Goal: Task Accomplishment & Management: Manage account settings

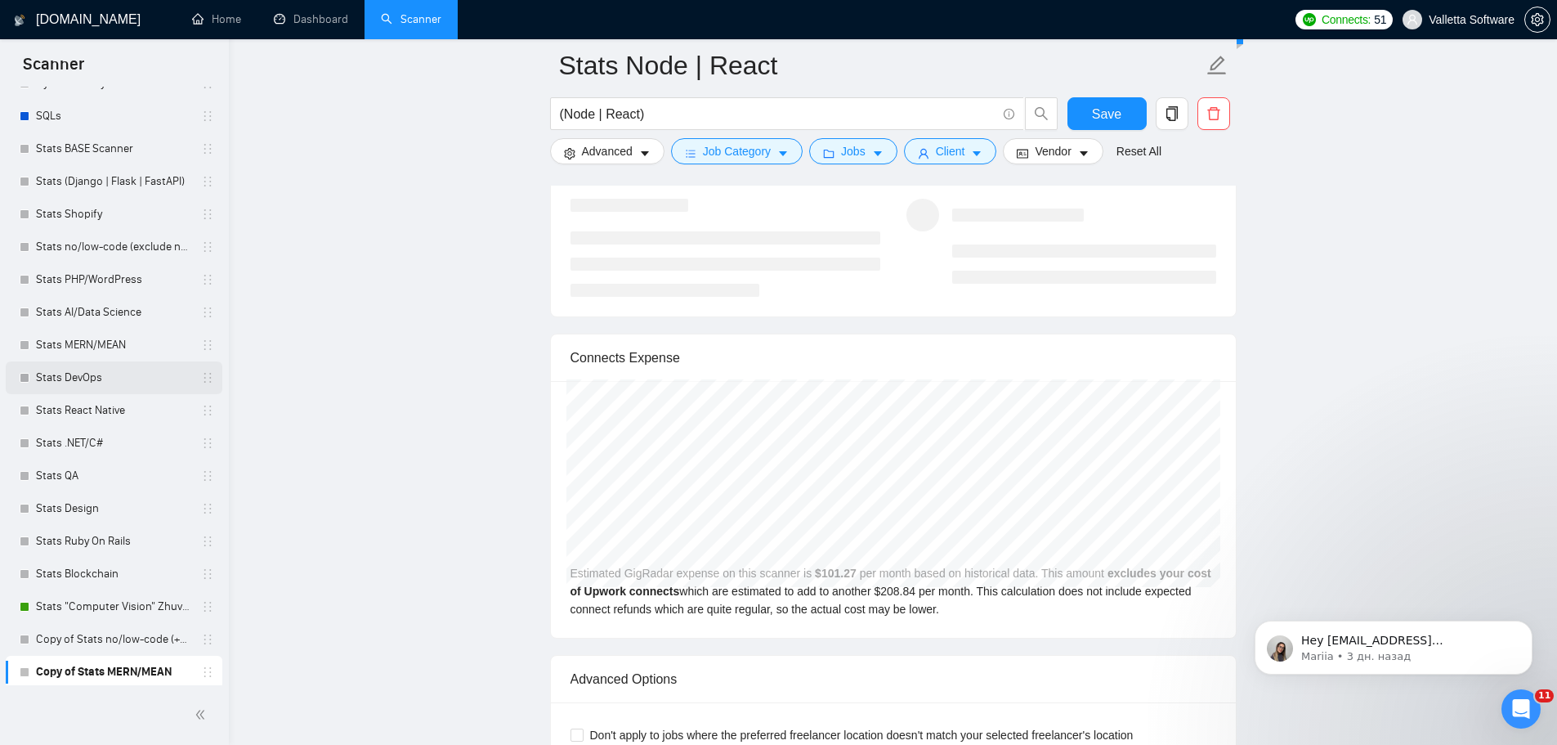
scroll to position [790, 0]
click at [106, 313] on link "Stats AI/Data Science" at bounding box center [113, 309] width 155 height 33
click at [1099, 111] on span "Save" at bounding box center [1106, 114] width 29 height 20
click at [68, 439] on link "Stats .NET/C#" at bounding box center [113, 439] width 155 height 33
click at [115, 307] on link "Stats AI/Data Science" at bounding box center [113, 309] width 155 height 33
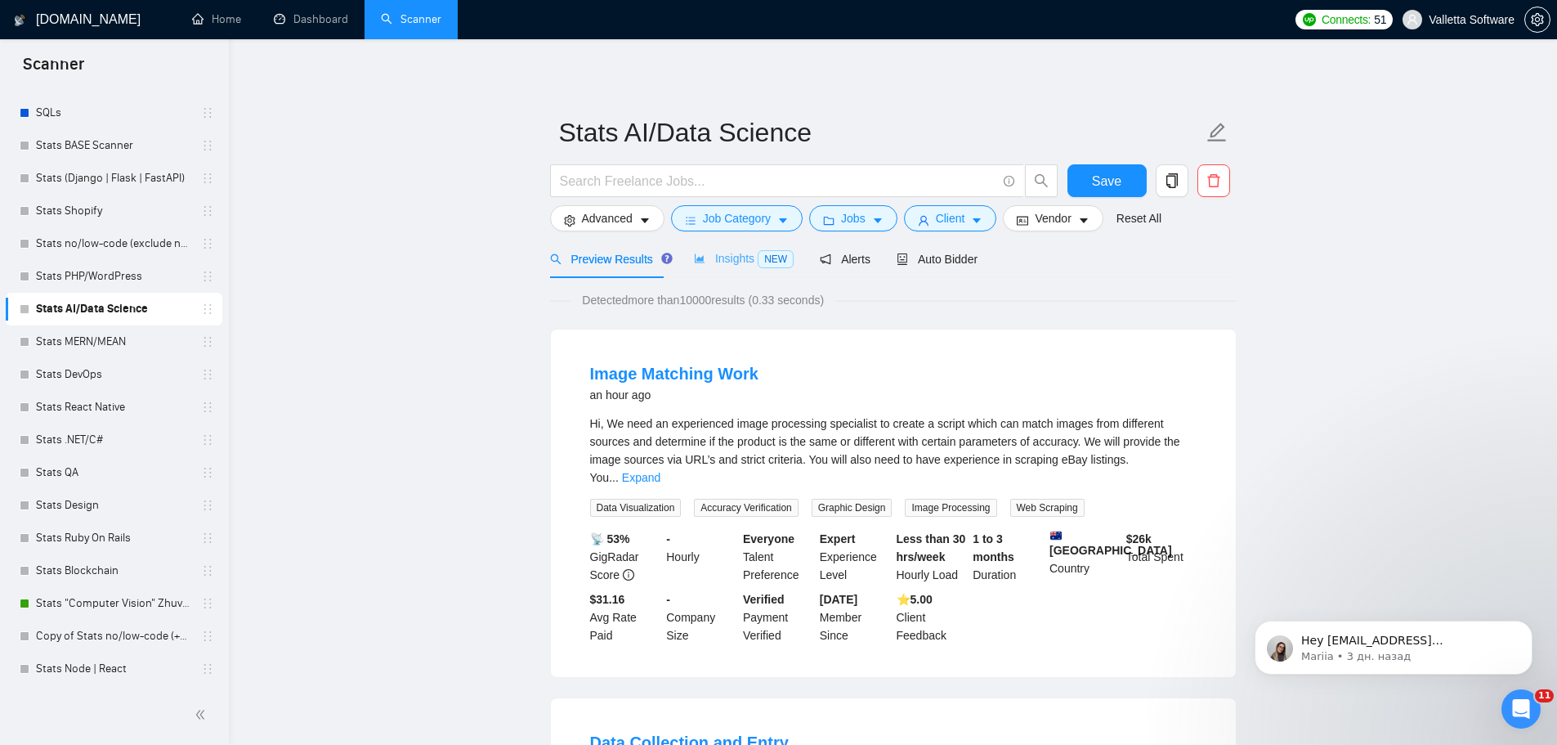
click at [730, 270] on div "Insights NEW" at bounding box center [744, 259] width 100 height 38
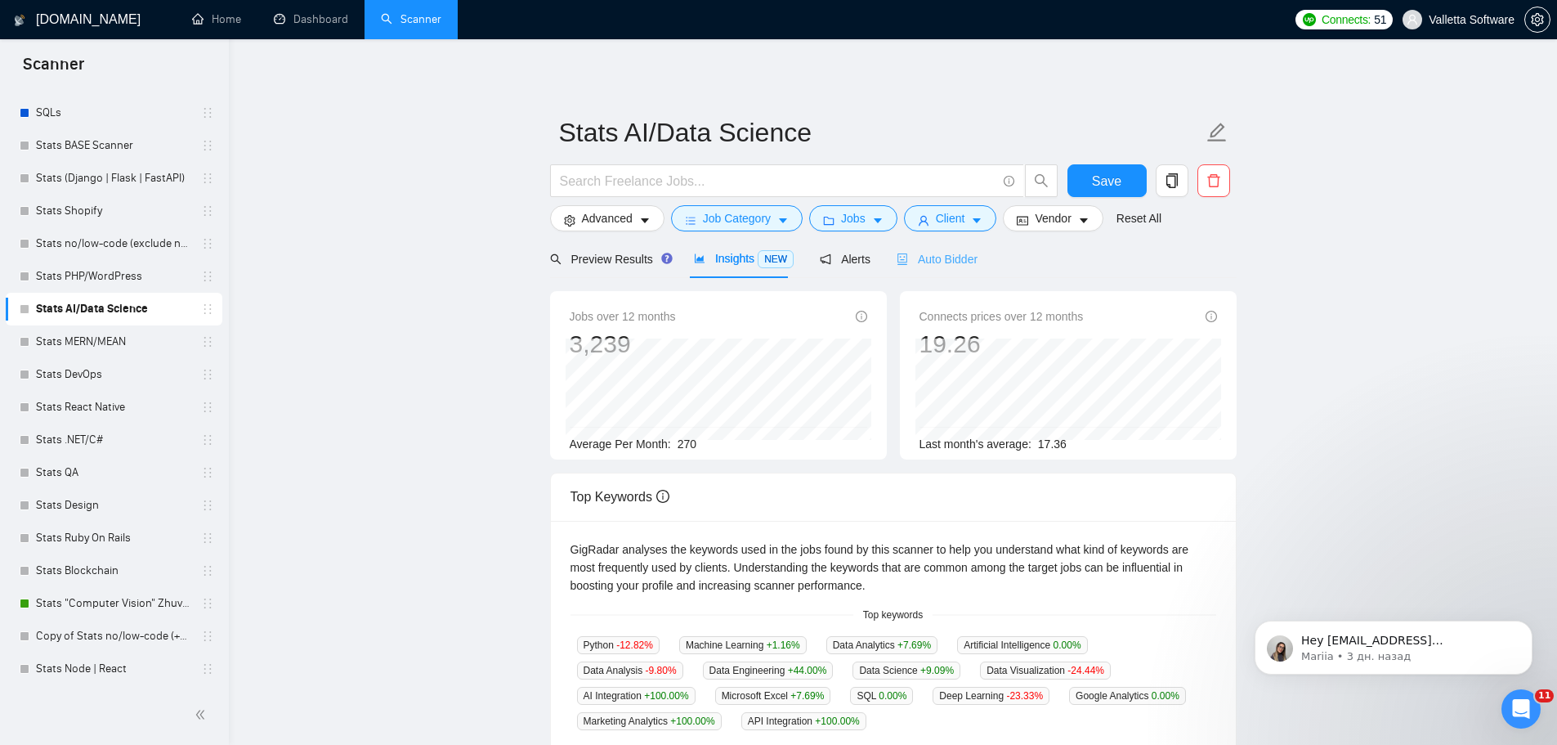
click at [956, 241] on div "Auto Bidder" at bounding box center [937, 259] width 81 height 38
click at [944, 256] on span "Auto Bidder" at bounding box center [937, 259] width 81 height 13
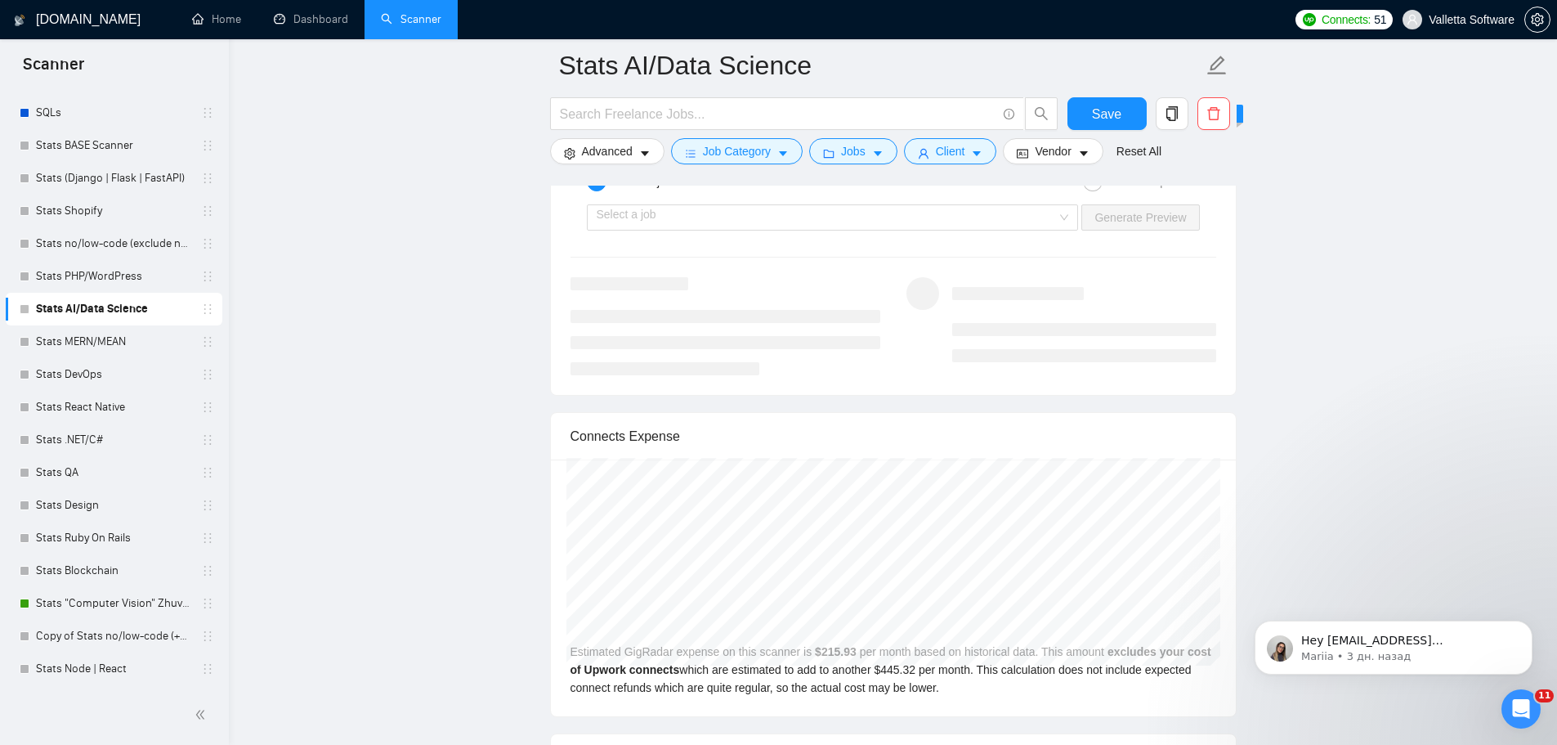
scroll to position [3188, 0]
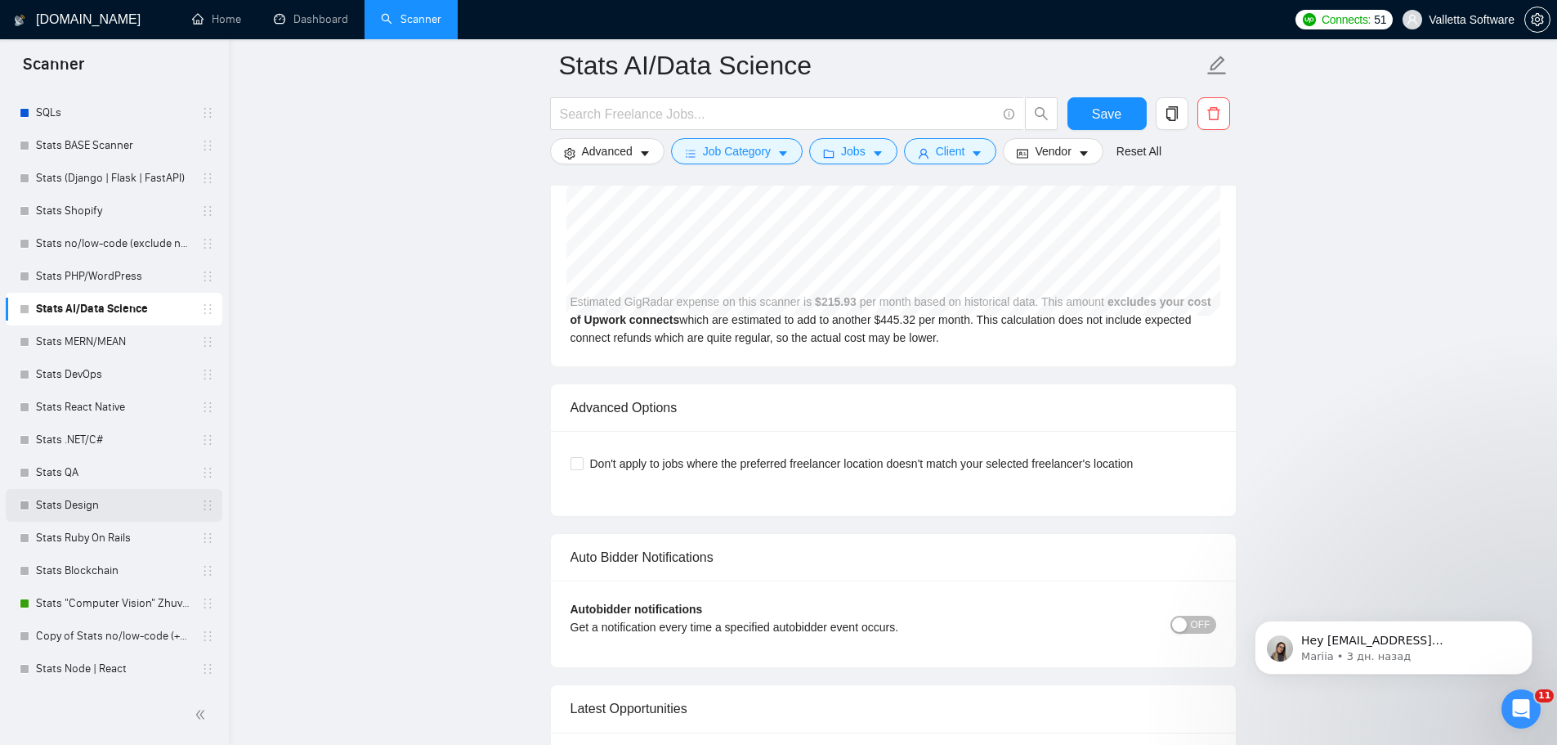
scroll to position [3515, 0]
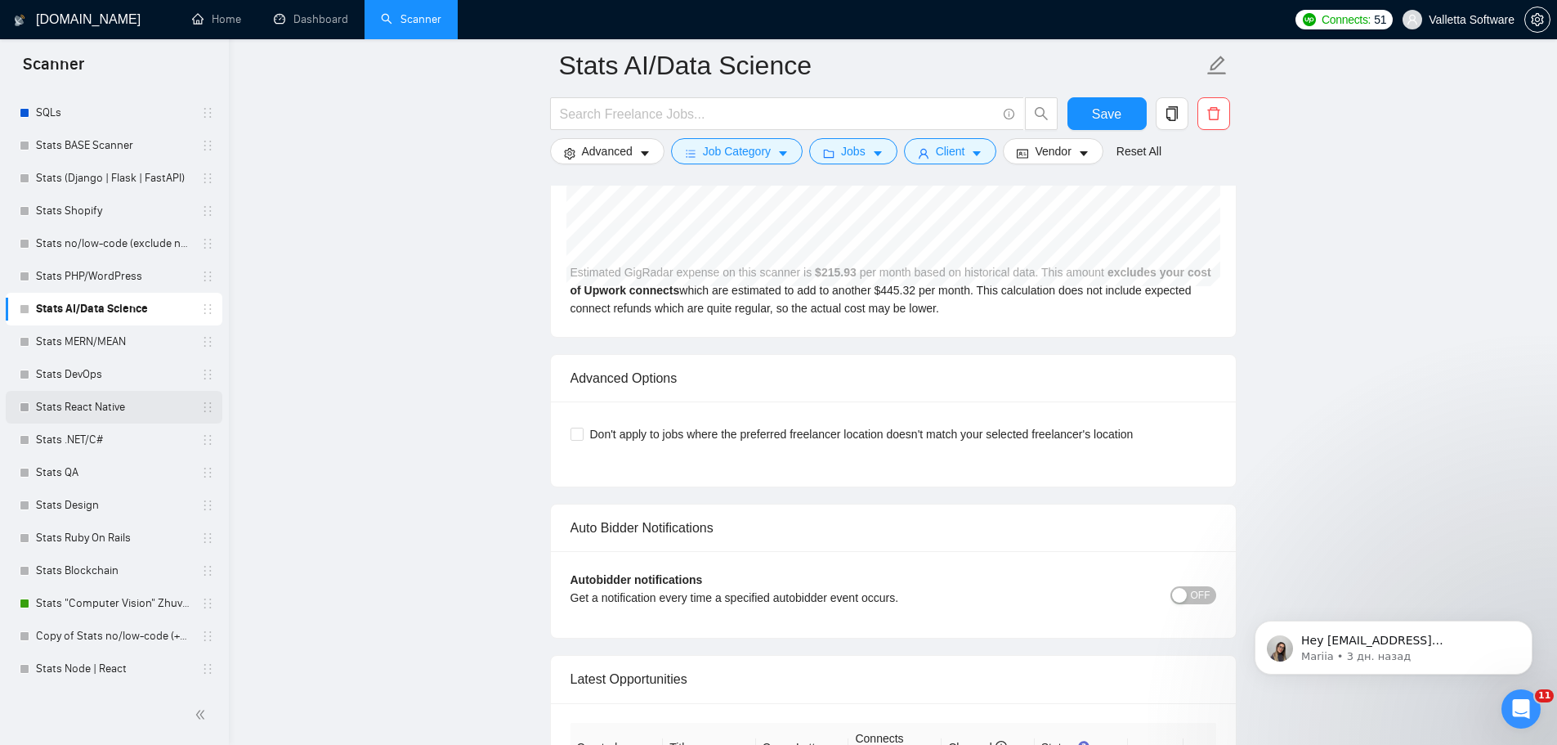
click at [123, 402] on link "Stats React Native" at bounding box center [113, 407] width 155 height 33
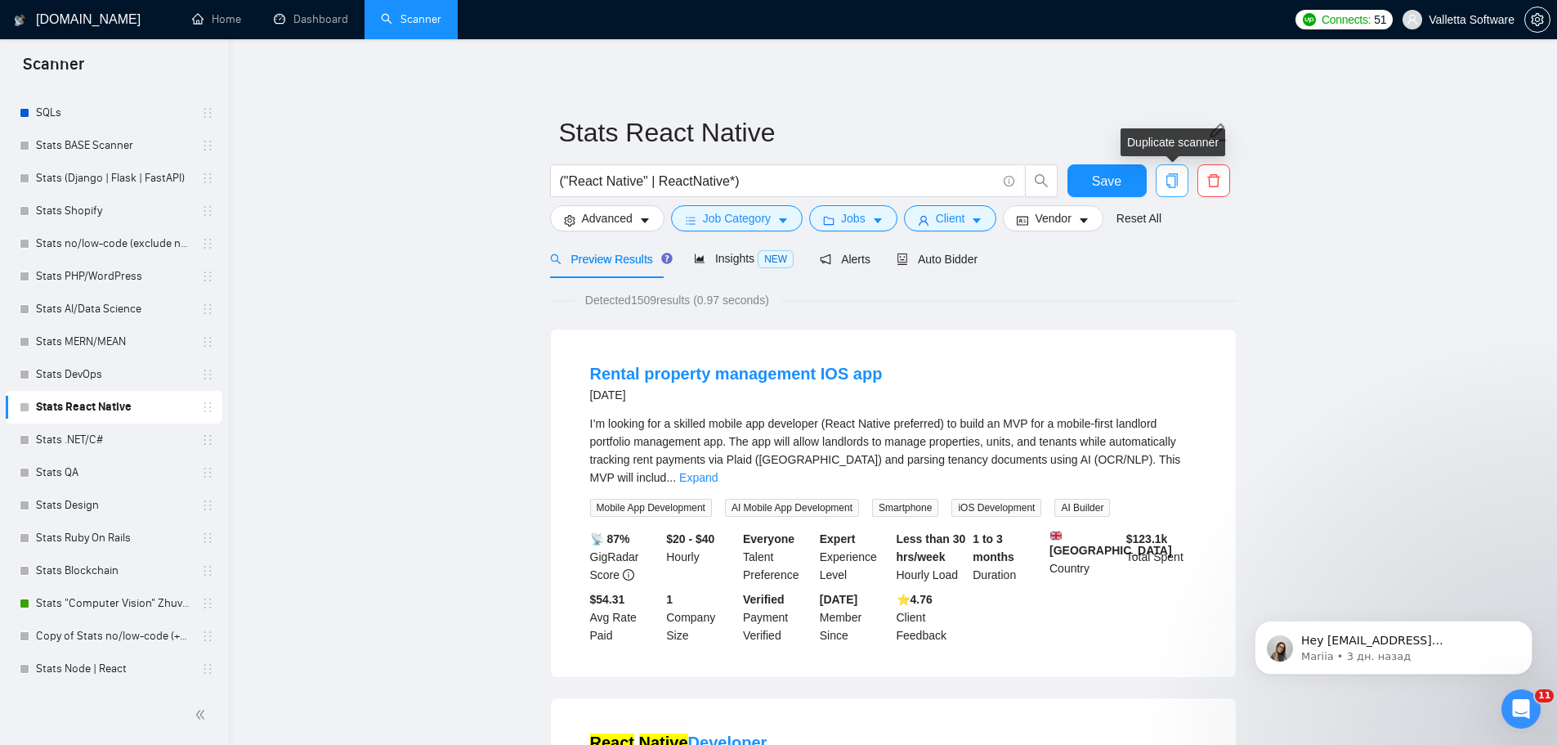
click at [1177, 181] on icon "copy" at bounding box center [1171, 180] width 11 height 15
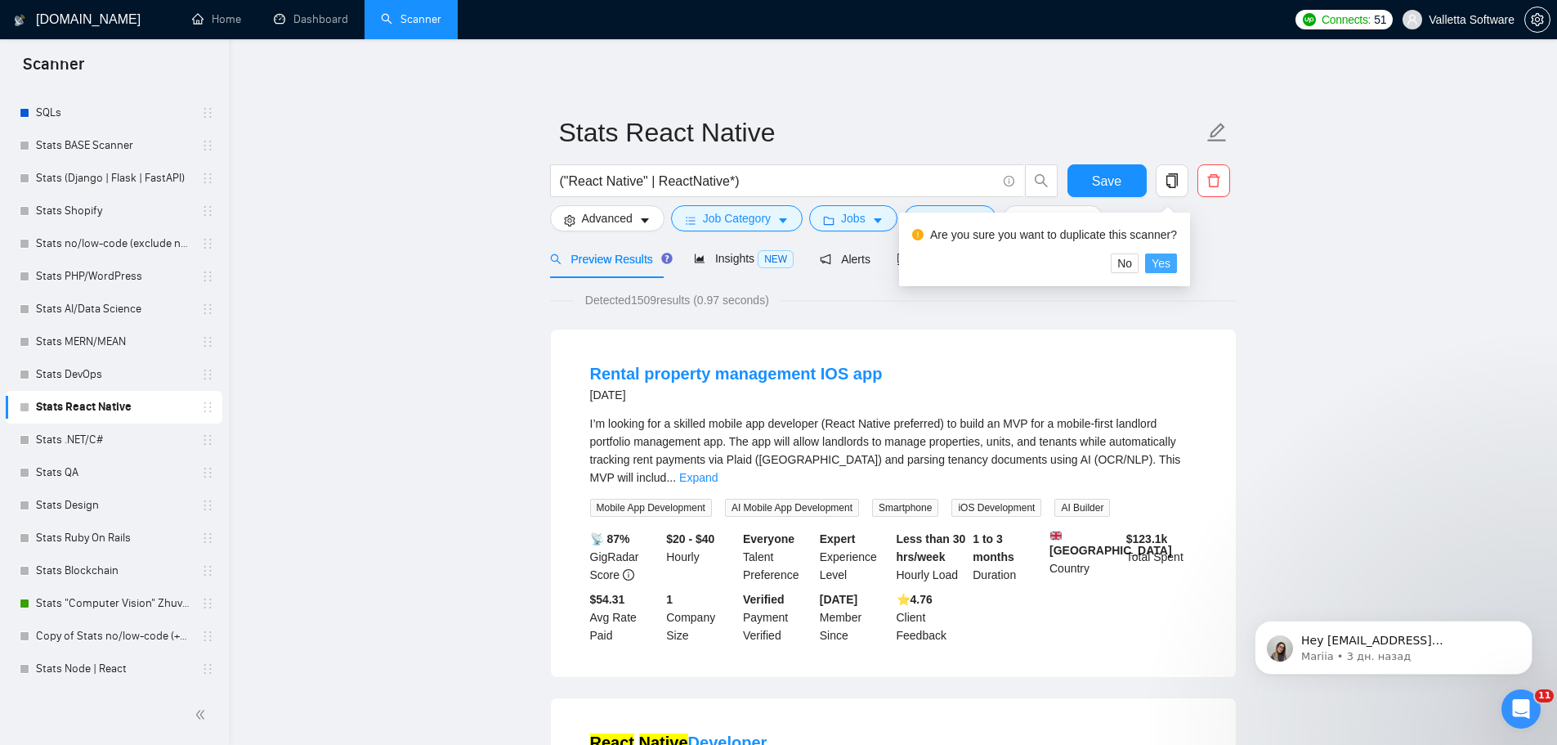
click at [1163, 264] on span "Yes" at bounding box center [1161, 263] width 19 height 18
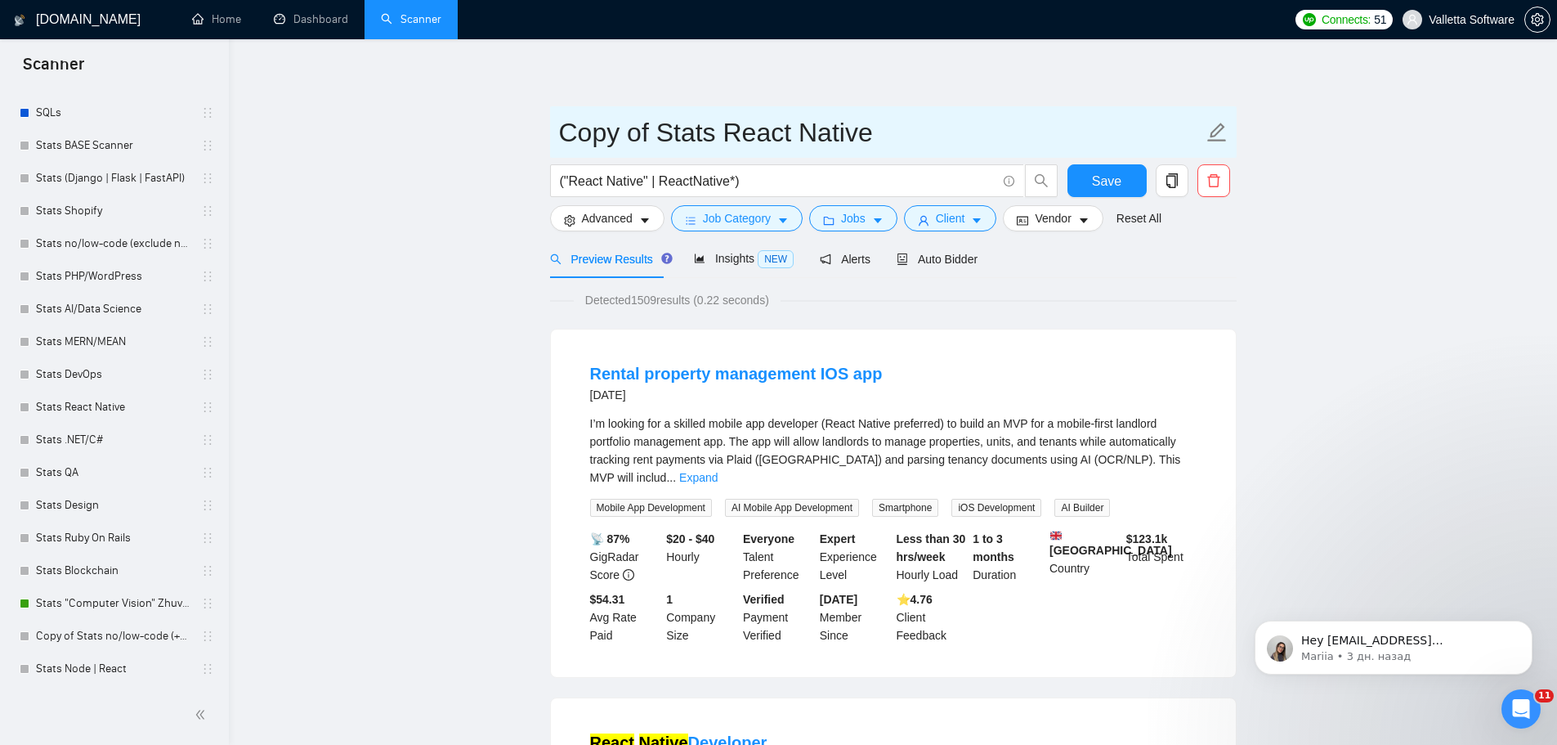
drag, startPoint x: 956, startPoint y: 131, endPoint x: 728, endPoint y: 128, distance: 228.1
click at [728, 128] on input "Copy of Stats React Native" at bounding box center [881, 132] width 644 height 41
paste input "Mobile app (Kotlin+Swift)"
click at [768, 130] on input "Copy of Stats Mobile app (Kotlin+Swift)" at bounding box center [881, 132] width 644 height 41
drag, startPoint x: 867, startPoint y: 132, endPoint x: 736, endPoint y: 137, distance: 131.7
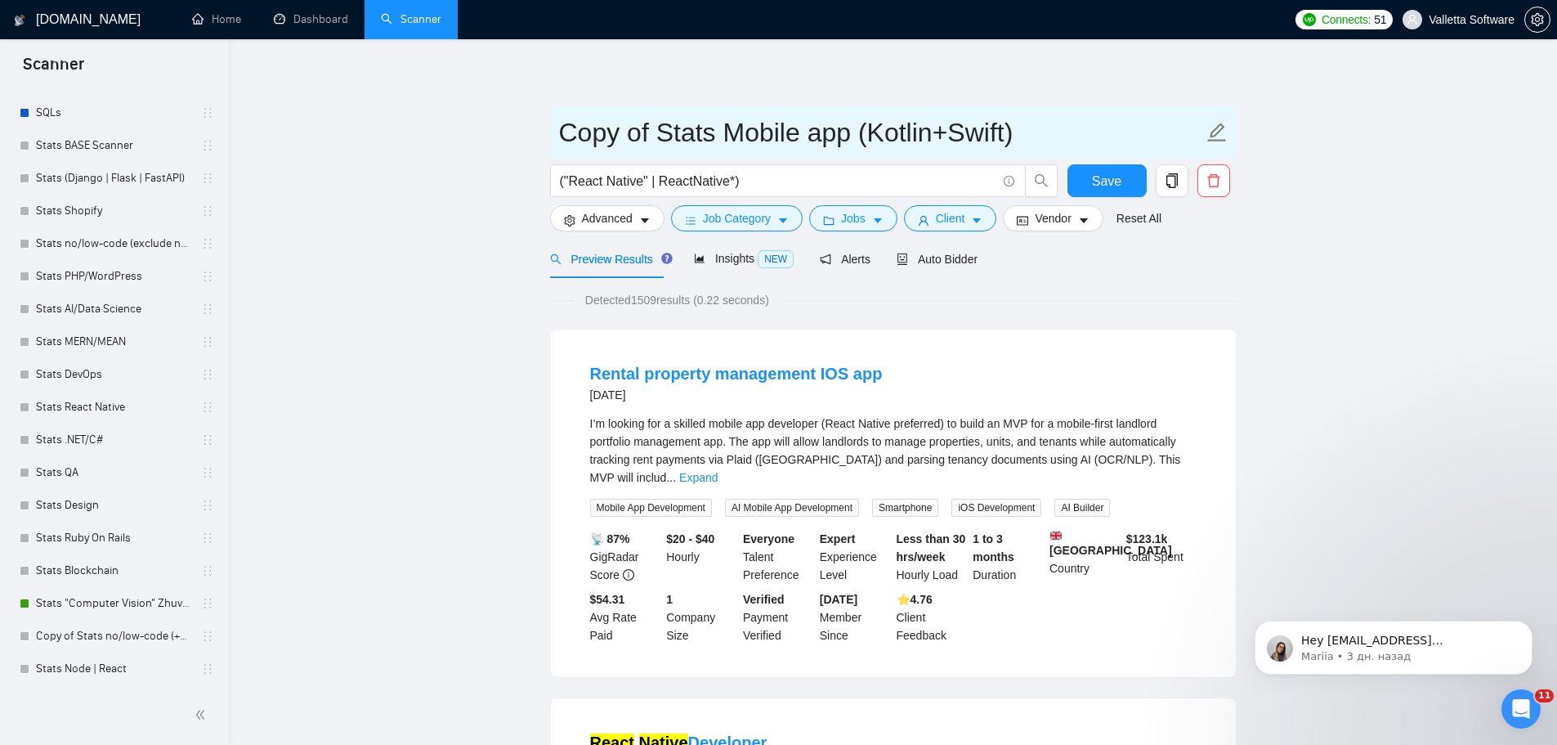
click at [736, 137] on input "Copy of Stats Mobile app (Kotlin+Swift)" at bounding box center [881, 132] width 644 height 41
drag, startPoint x: 661, startPoint y: 132, endPoint x: 795, endPoint y: 163, distance: 137.6
click at [616, 129] on input "Stats(Kotlin+Swift)" at bounding box center [881, 132] width 644 height 41
type input "Stats (Kotlin+Swift)"
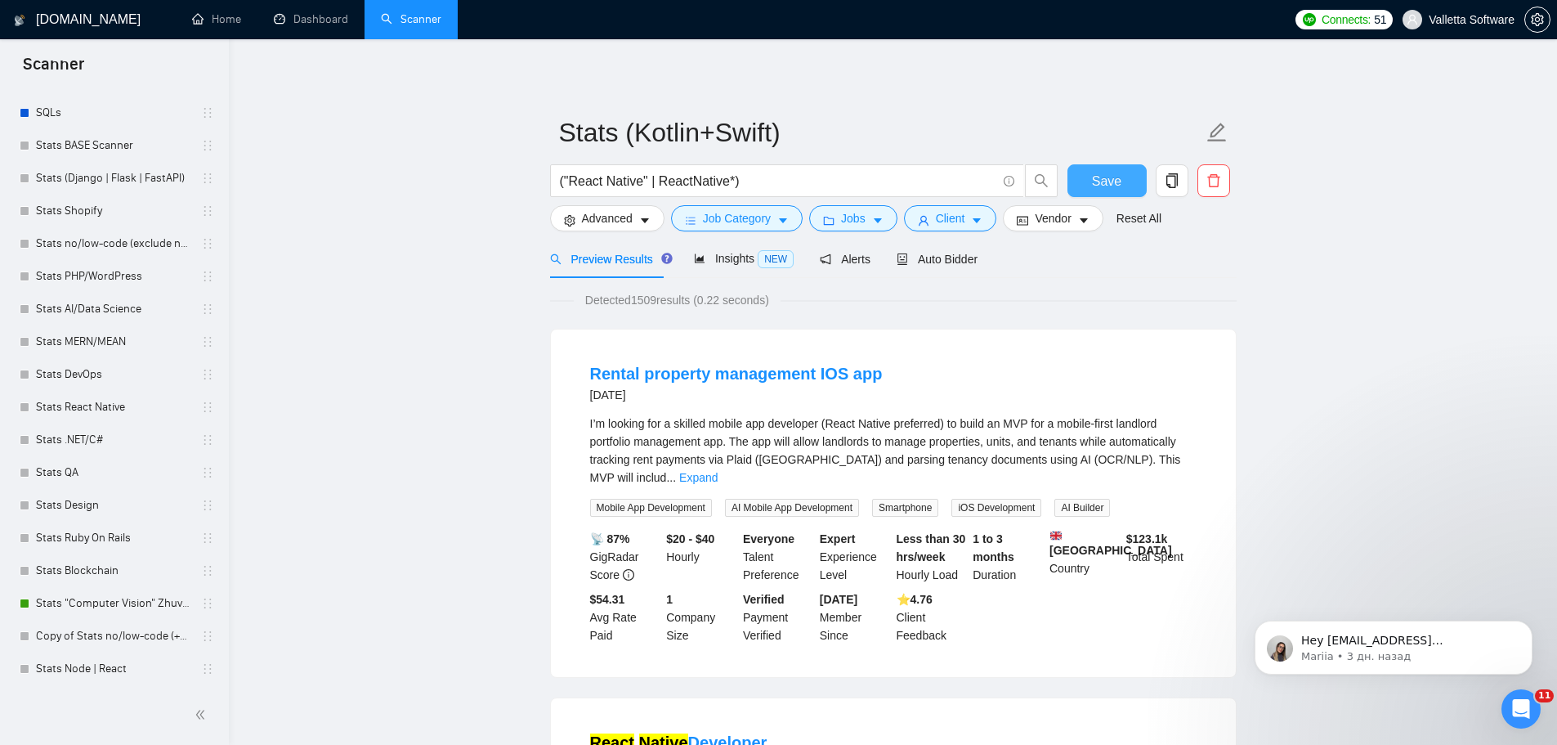
click at [1108, 182] on span "Save" at bounding box center [1106, 181] width 29 height 20
drag, startPoint x: 647, startPoint y: 178, endPoint x: 566, endPoint y: 177, distance: 80.9
click at [566, 177] on input "("React Native" | ReactNative*)" at bounding box center [778, 181] width 437 height 20
click at [650, 177] on input "(Kotlin* | ReactNative*)" at bounding box center [778, 181] width 437 height 20
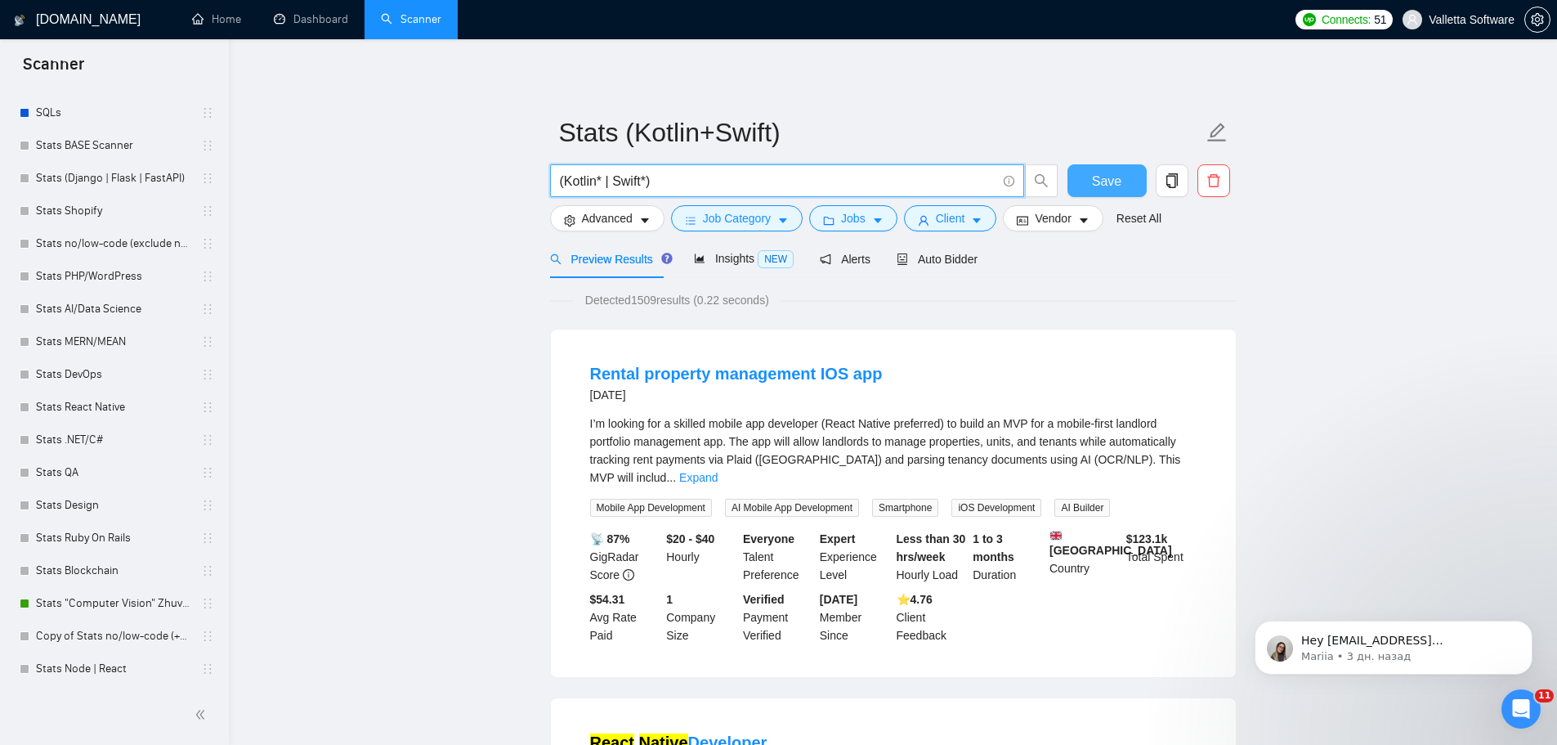
type input "(Kotlin* | Swift*)"
click at [1097, 189] on span "Save" at bounding box center [1106, 181] width 29 height 20
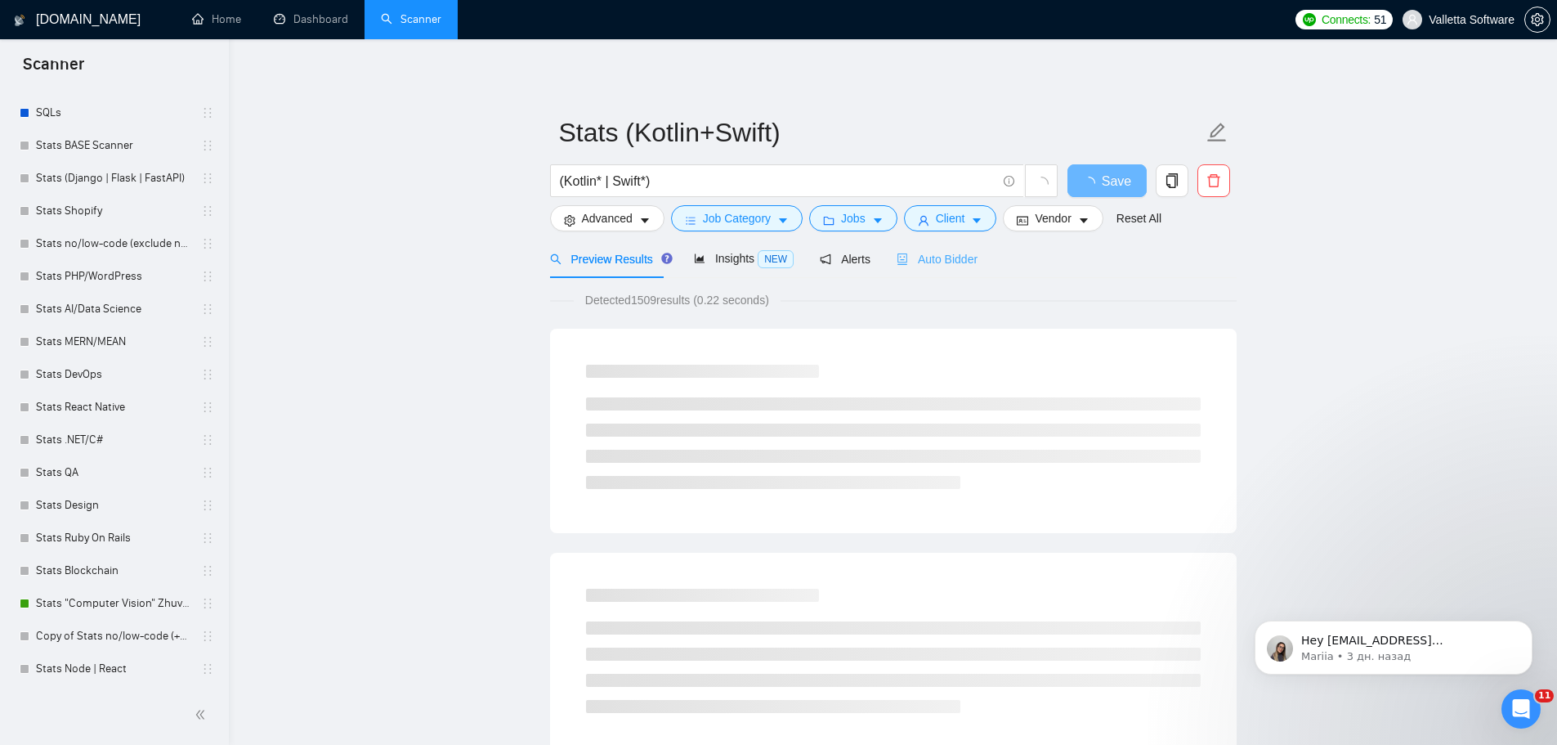
click at [918, 248] on div "Auto Bidder" at bounding box center [937, 259] width 81 height 38
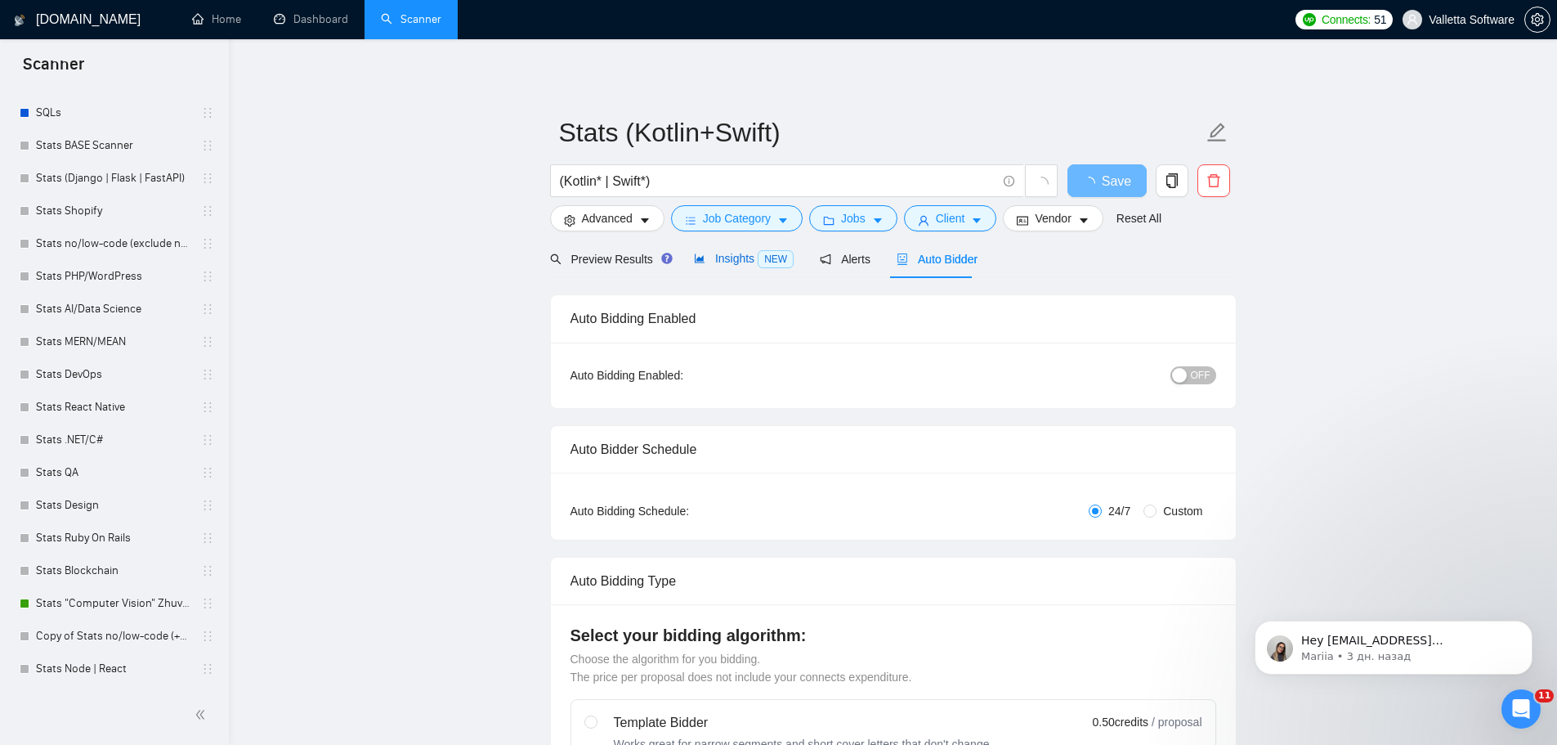
click at [714, 265] on span "Insights NEW" at bounding box center [744, 258] width 100 height 13
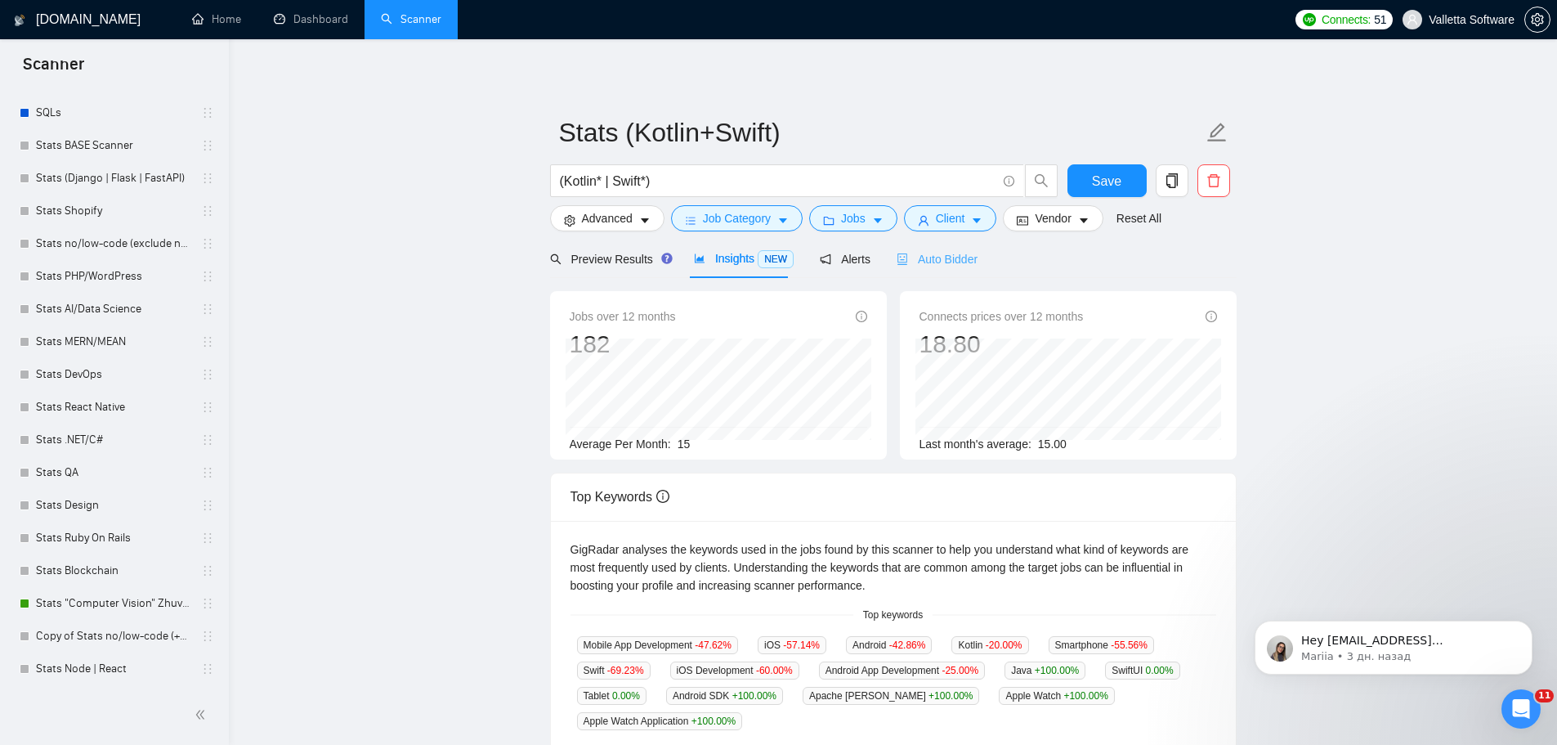
click at [931, 270] on div "Auto Bidder" at bounding box center [937, 259] width 81 height 38
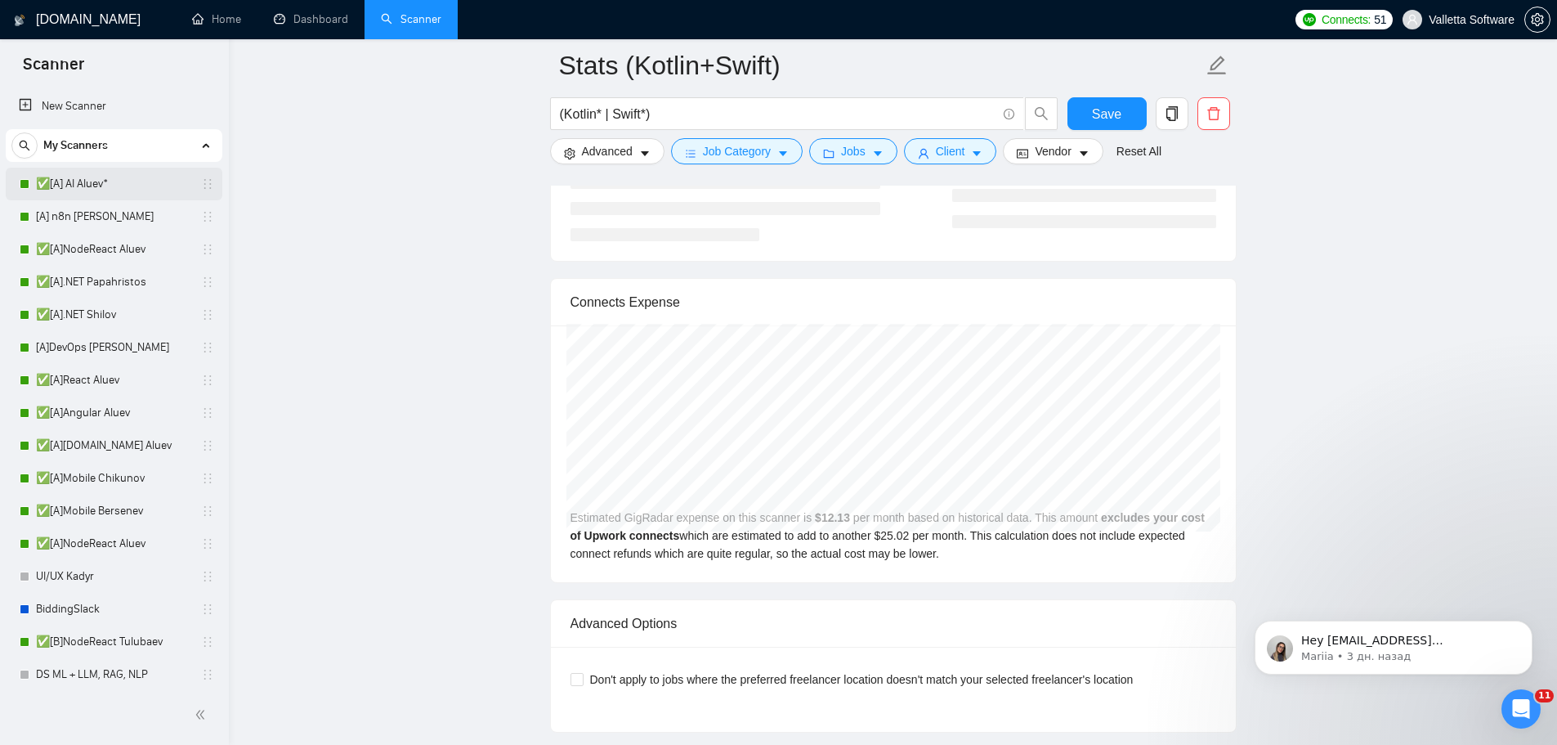
click at [95, 183] on link "✅[A] AI Aluev*" at bounding box center [113, 184] width 155 height 33
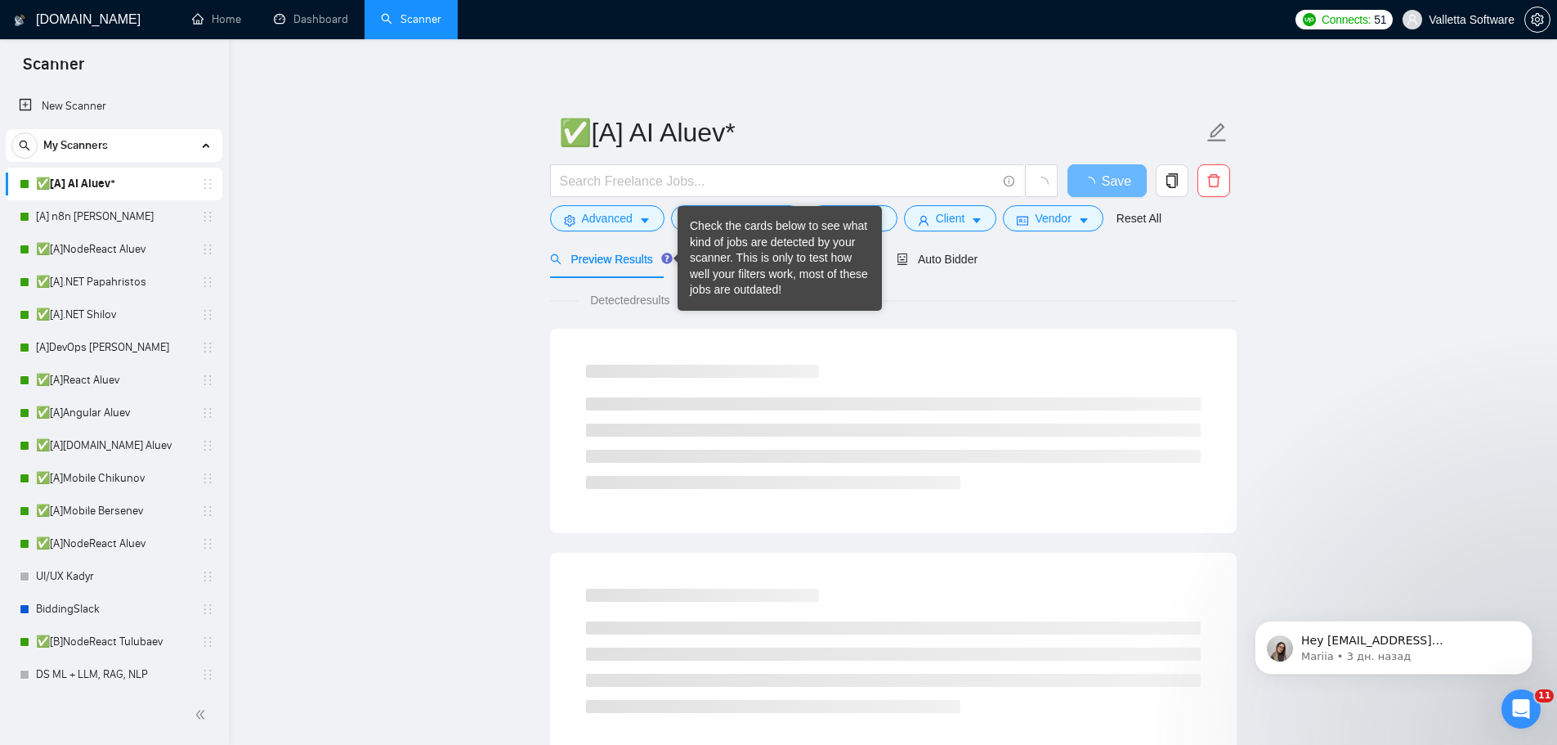
click at [716, 257] on div "Check the cards below to see what kind of jobs are detected by your scanner. Th…" at bounding box center [780, 258] width 180 height 80
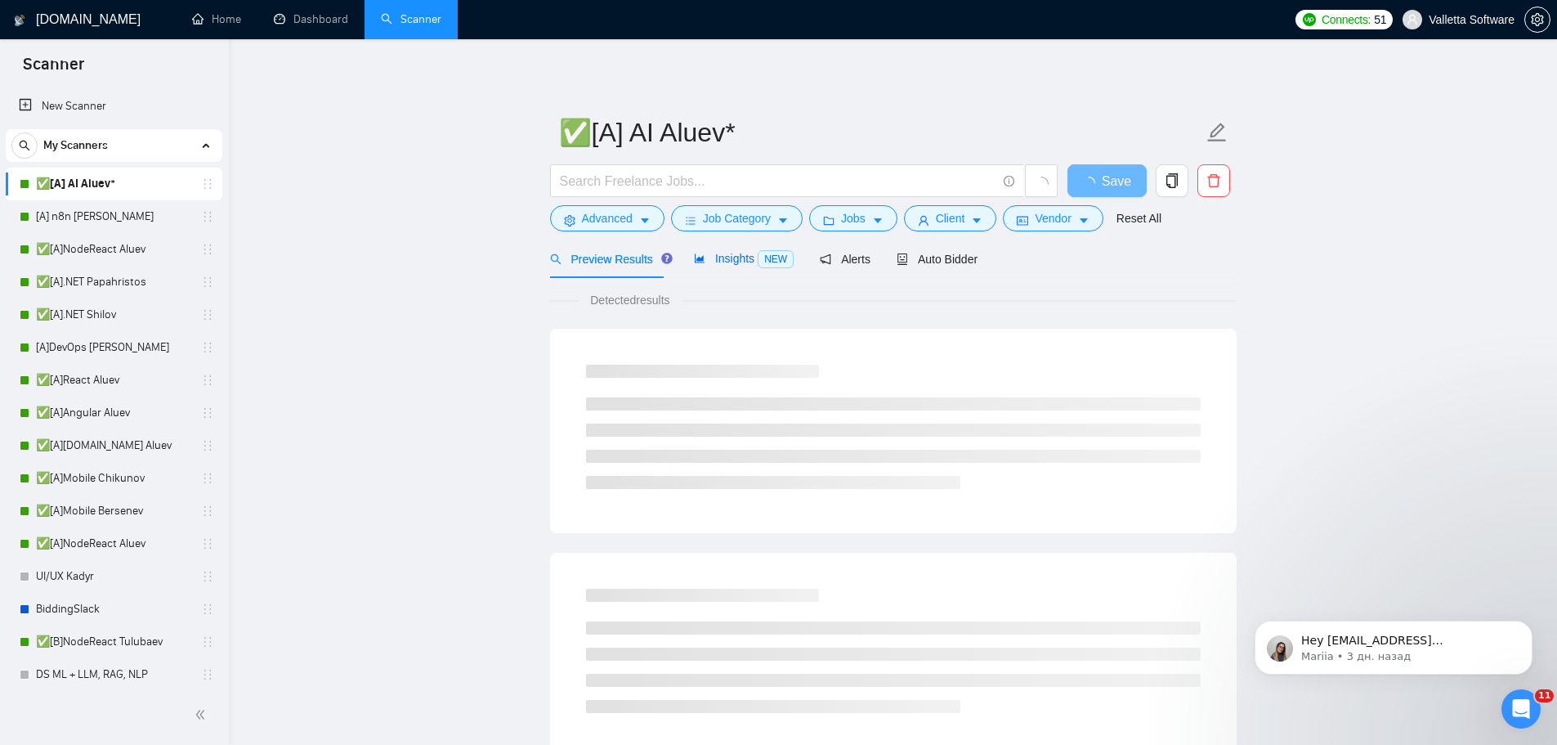
click at [733, 252] on span "Insights NEW" at bounding box center [744, 258] width 100 height 13
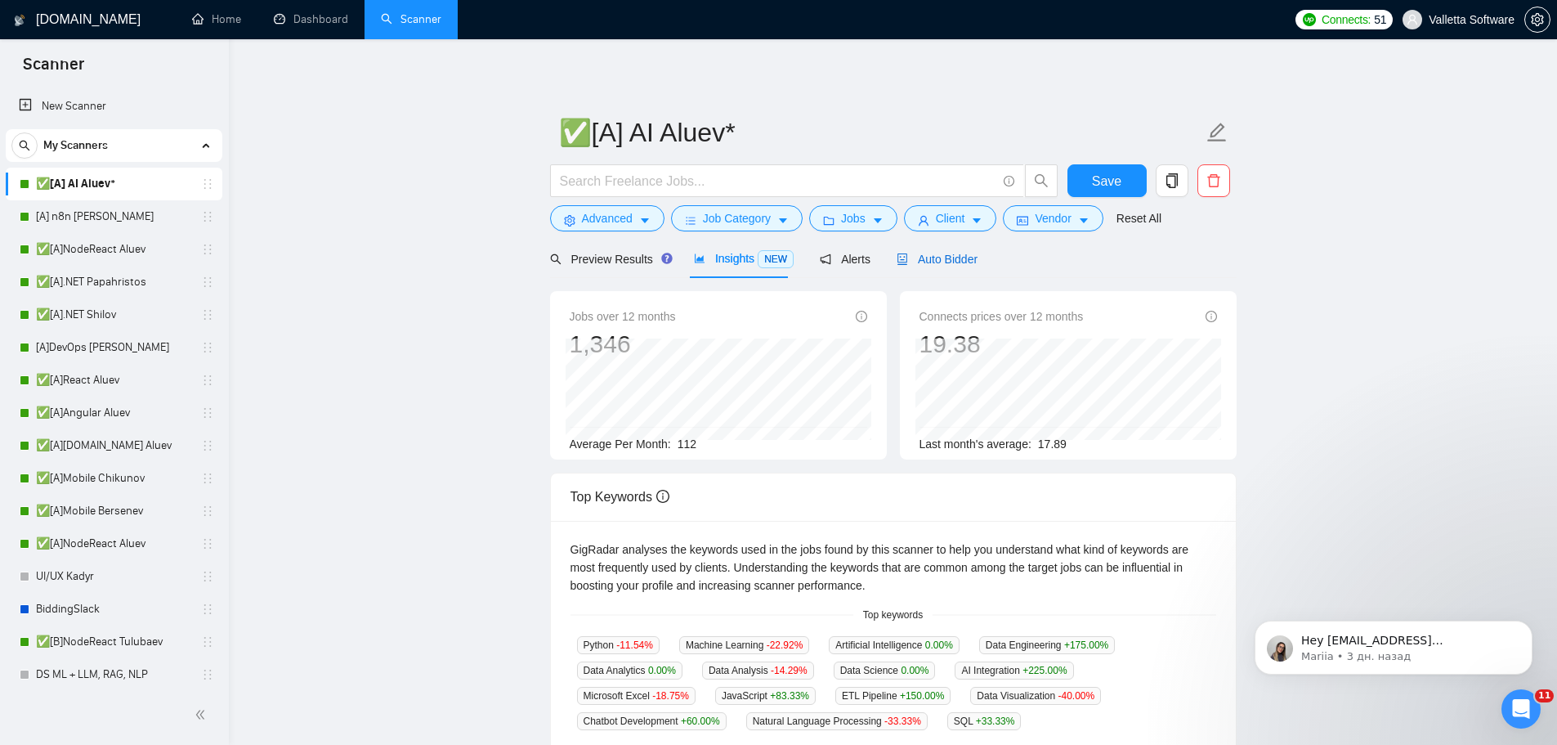
click at [931, 259] on span "Auto Bidder" at bounding box center [937, 259] width 81 height 13
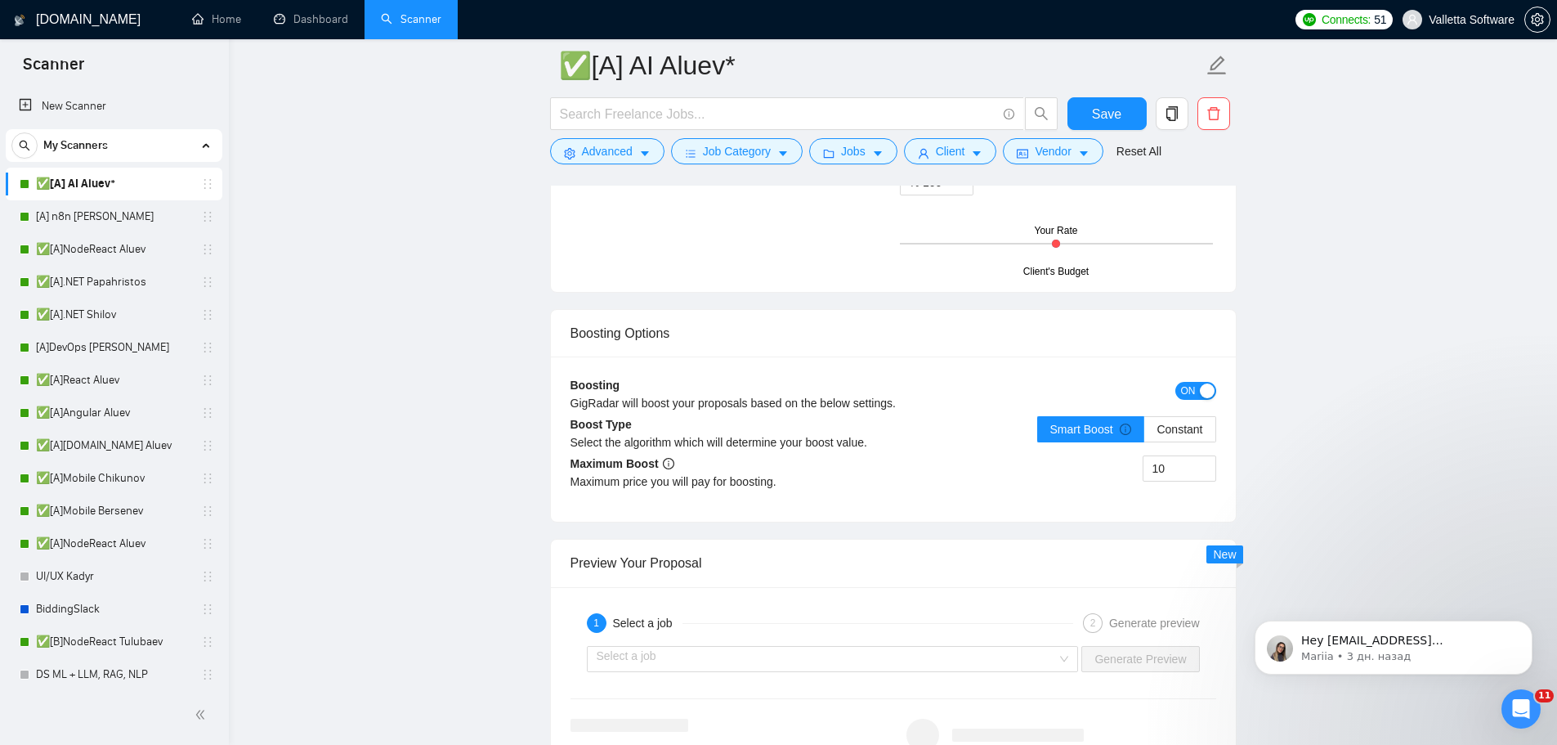
scroll to position [4169, 0]
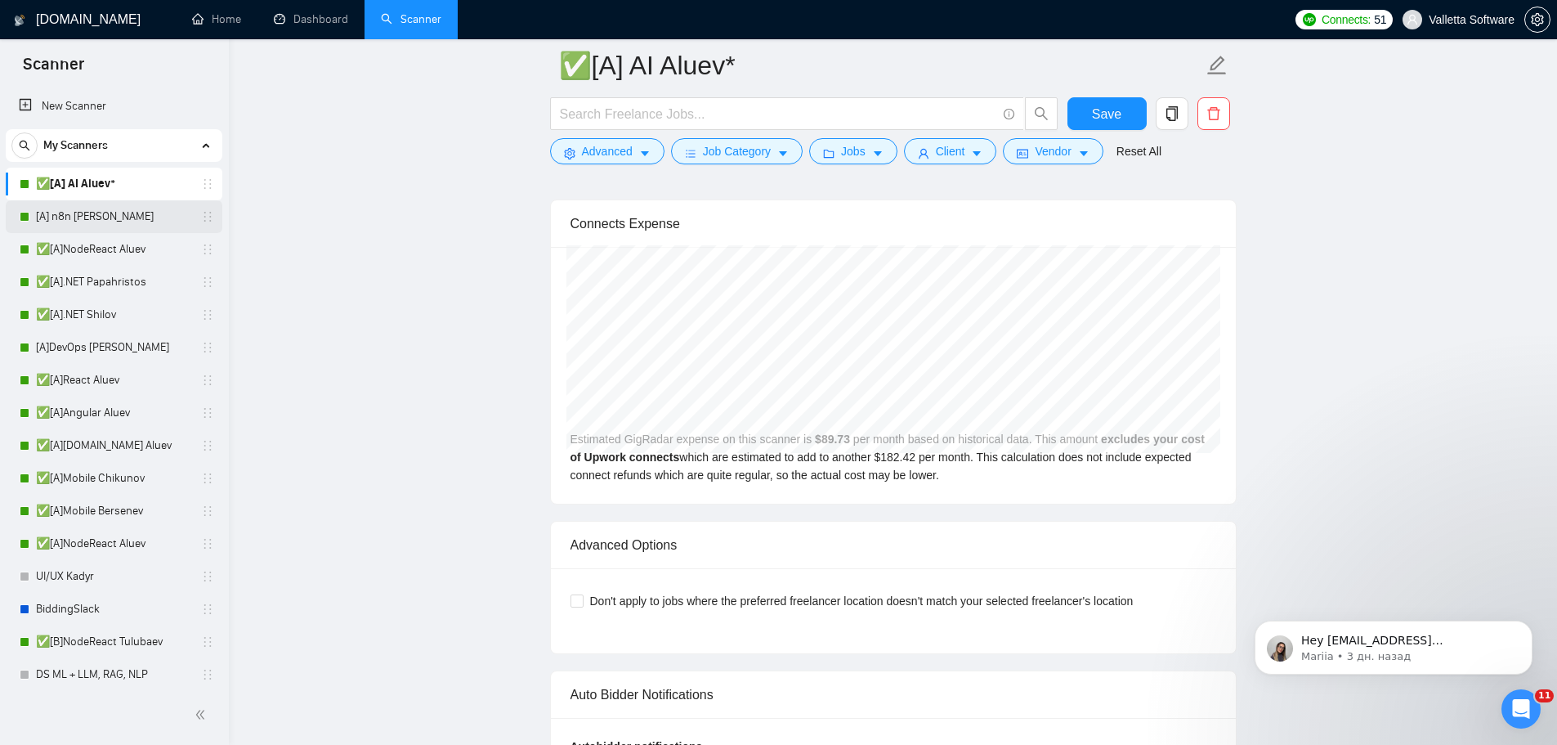
click at [90, 213] on link "[A] n8n [PERSON_NAME]" at bounding box center [113, 216] width 155 height 33
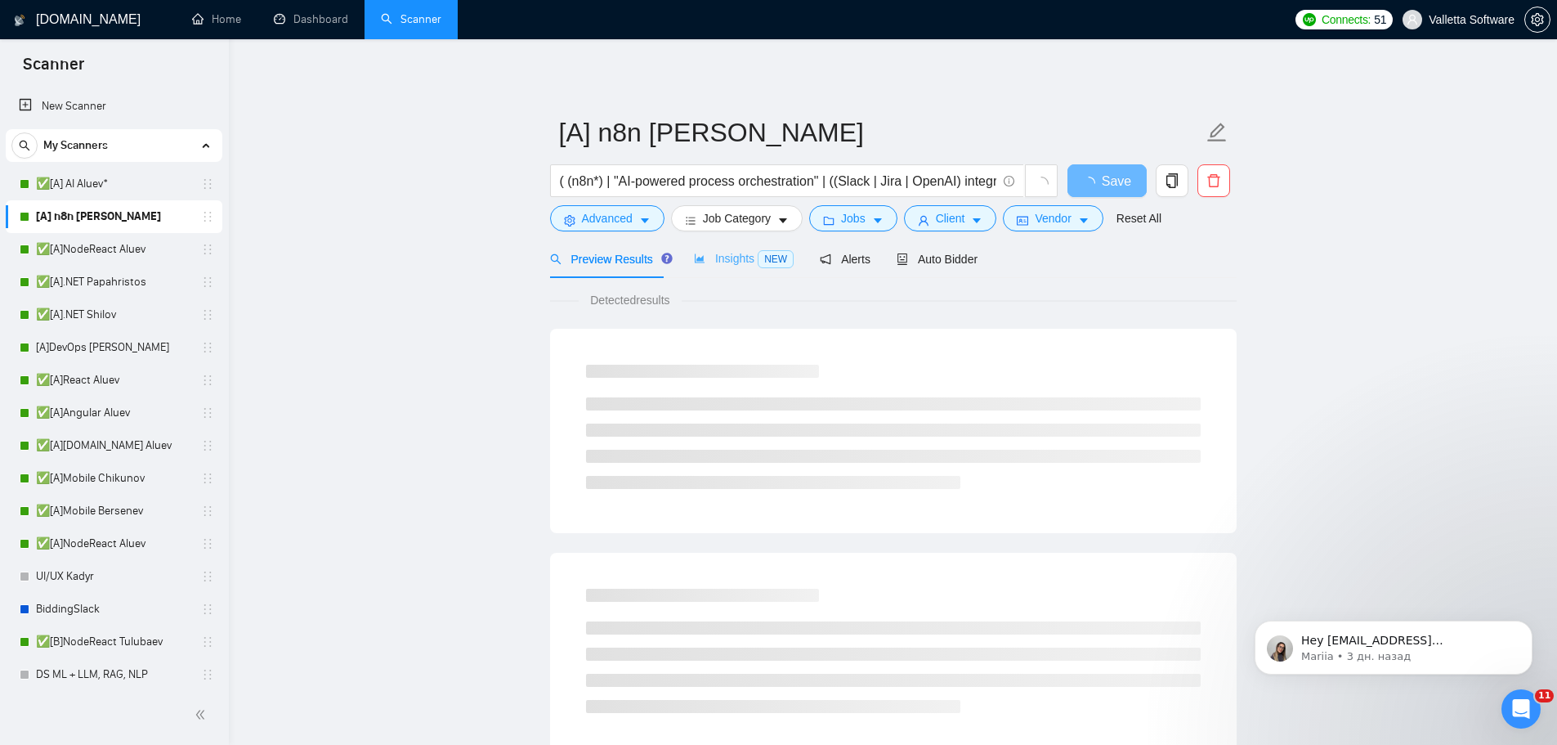
click at [699, 245] on div "Insights NEW" at bounding box center [744, 259] width 100 height 38
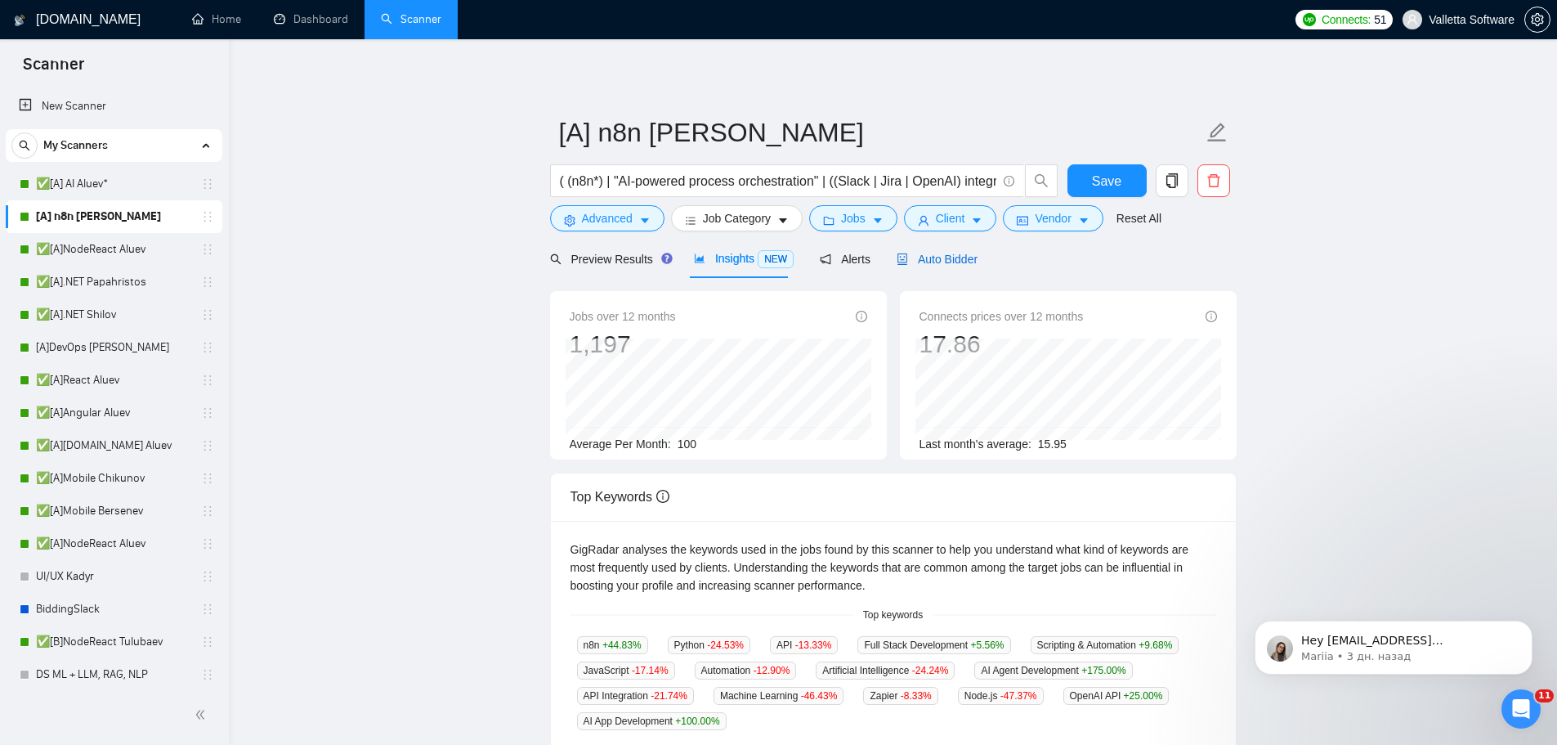
click at [934, 253] on span "Auto Bidder" at bounding box center [937, 259] width 81 height 13
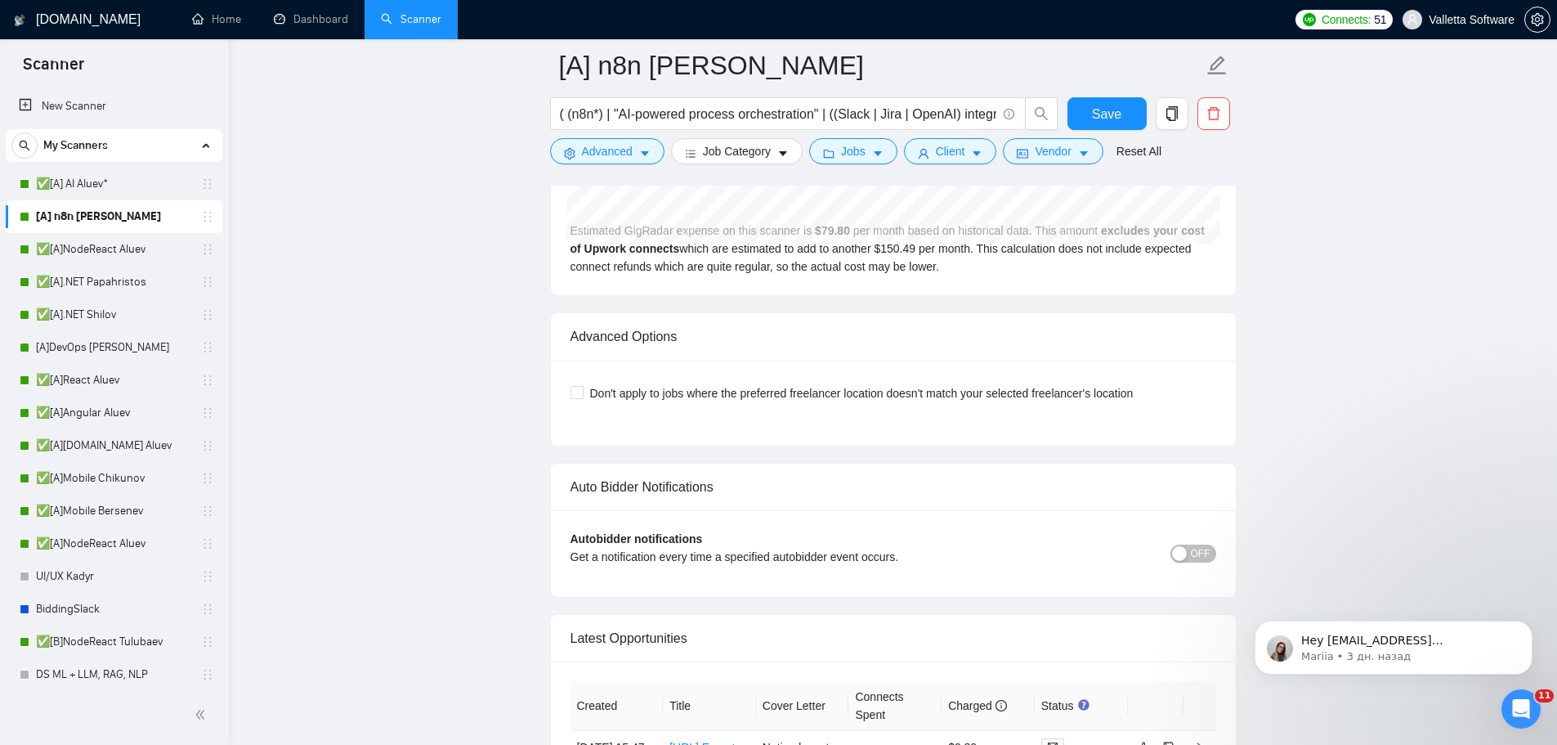
scroll to position [4251, 0]
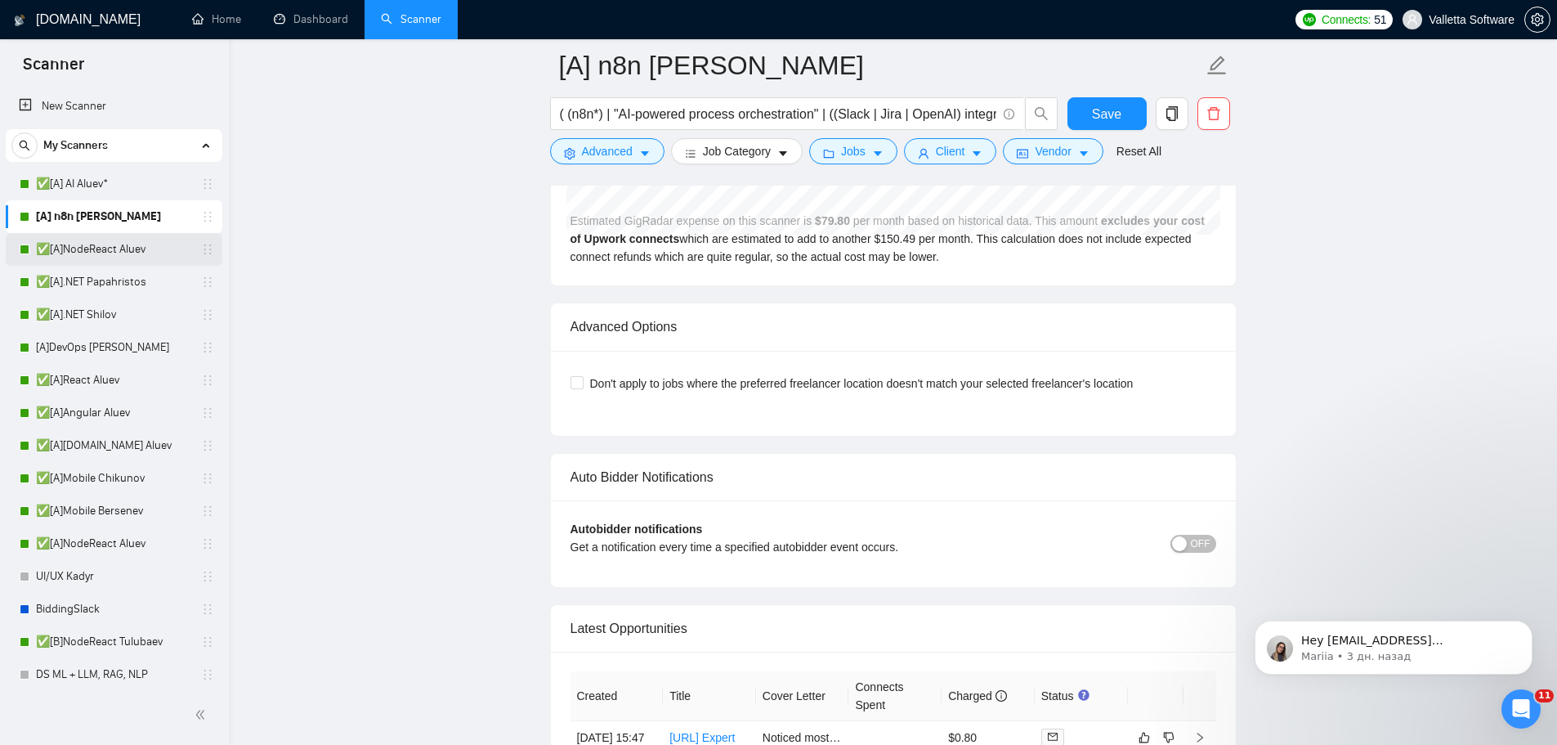
click at [85, 242] on link "✅[A]NodeReact Aluev" at bounding box center [113, 249] width 155 height 33
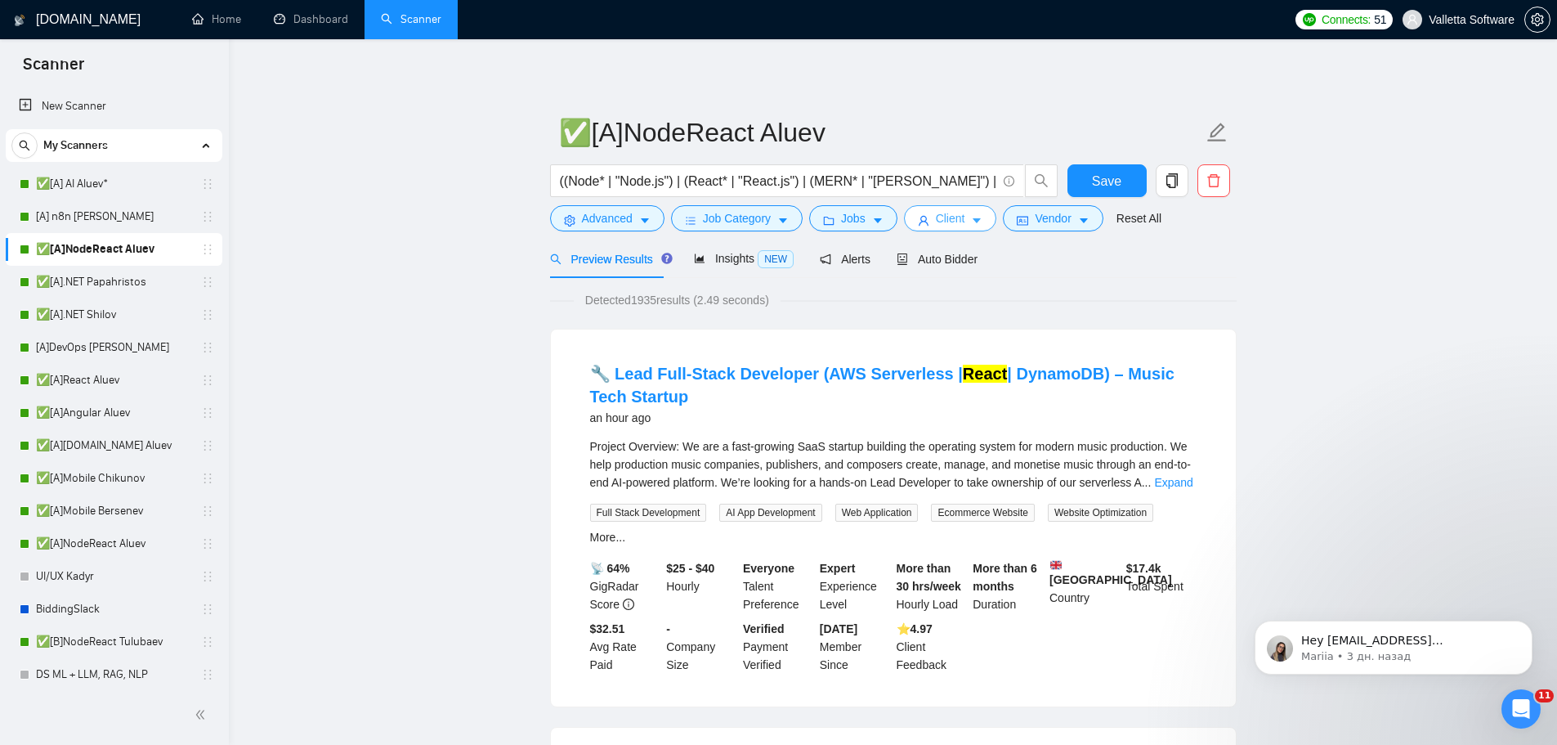
click at [979, 218] on button "Client" at bounding box center [950, 218] width 93 height 26
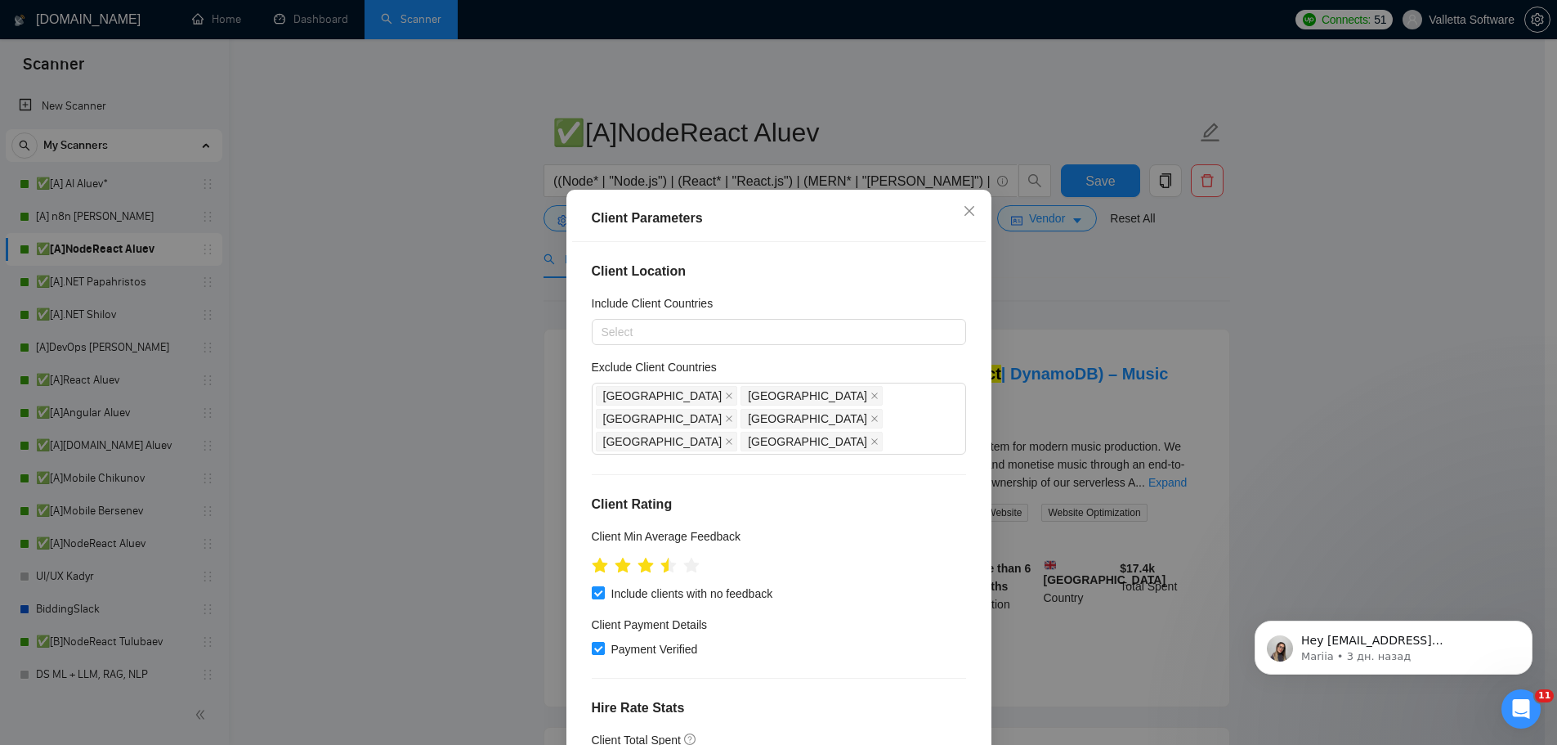
click at [1072, 270] on div "Client Parameters Client Location Include Client Countries Select Exclude Clien…" at bounding box center [778, 372] width 1557 height 745
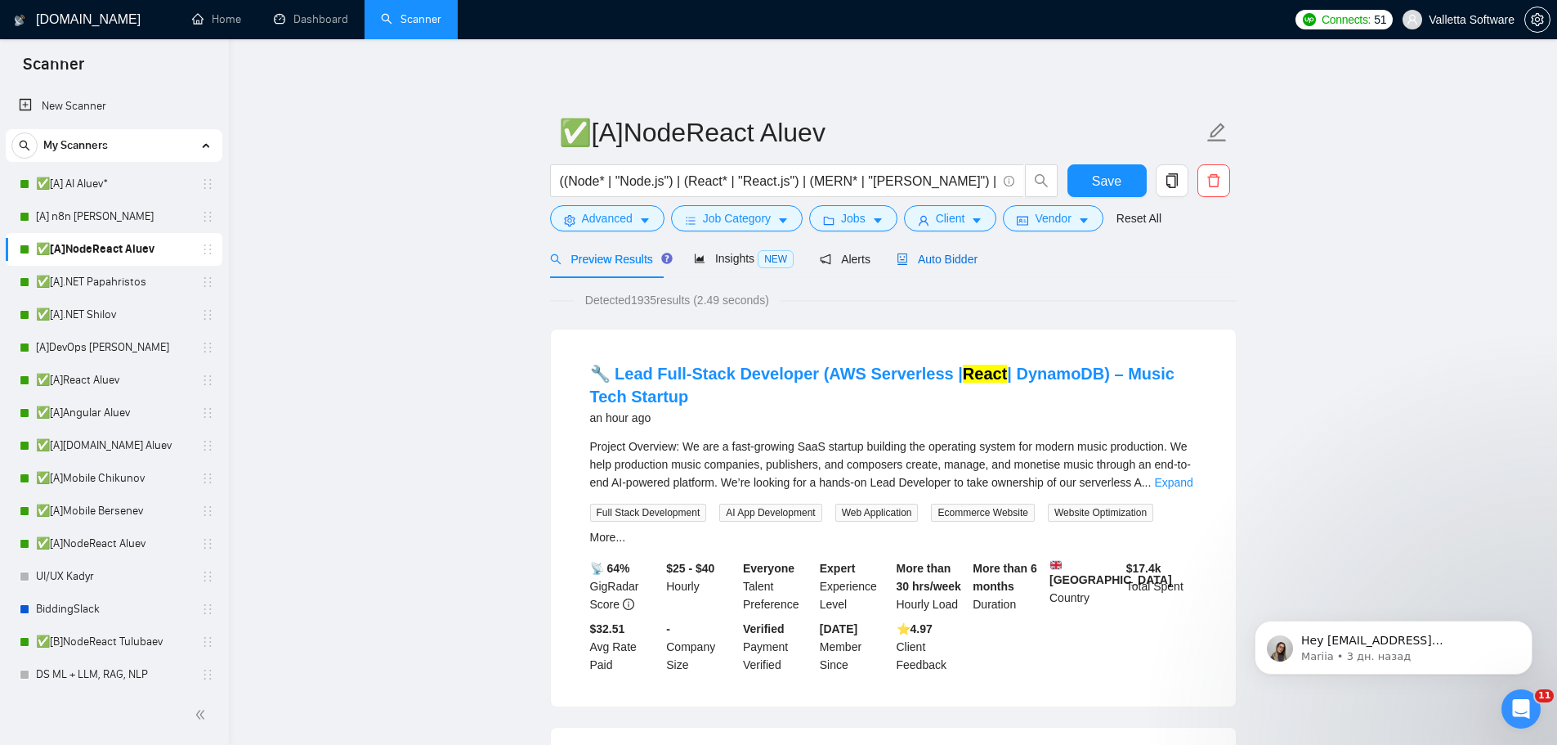
click at [901, 255] on icon "robot" at bounding box center [902, 258] width 11 height 11
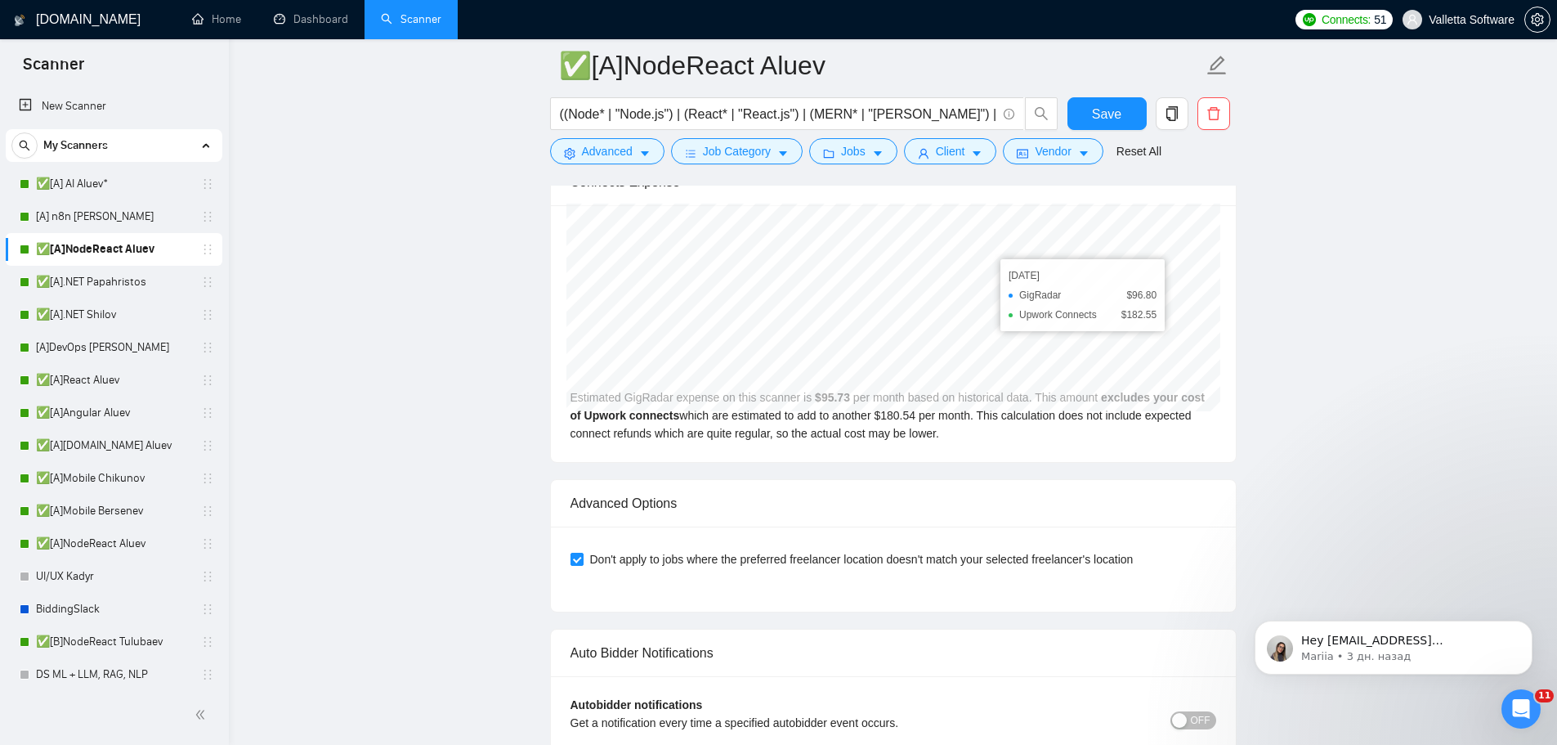
scroll to position [4169, 0]
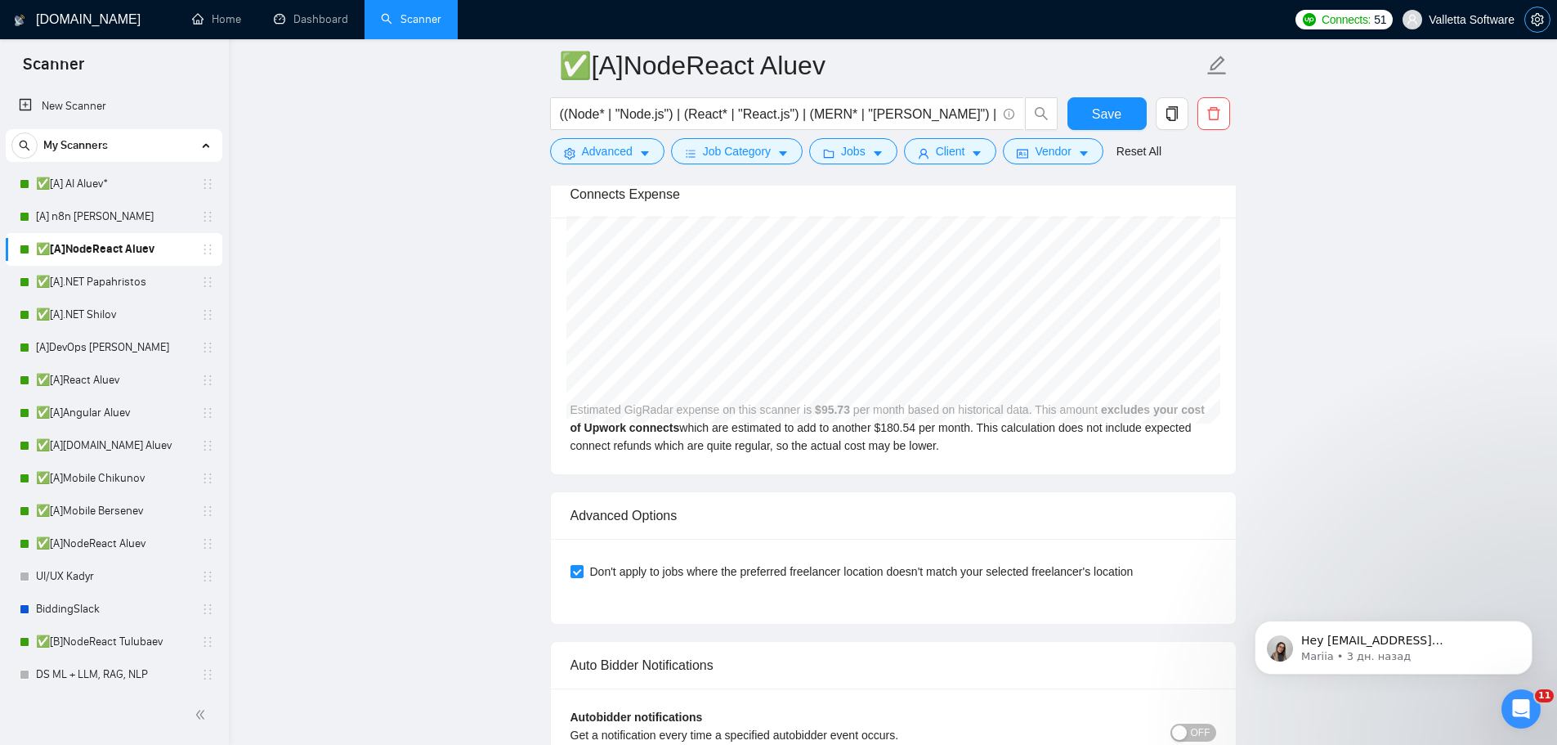
click at [1538, 19] on icon "setting" at bounding box center [1537, 19] width 13 height 13
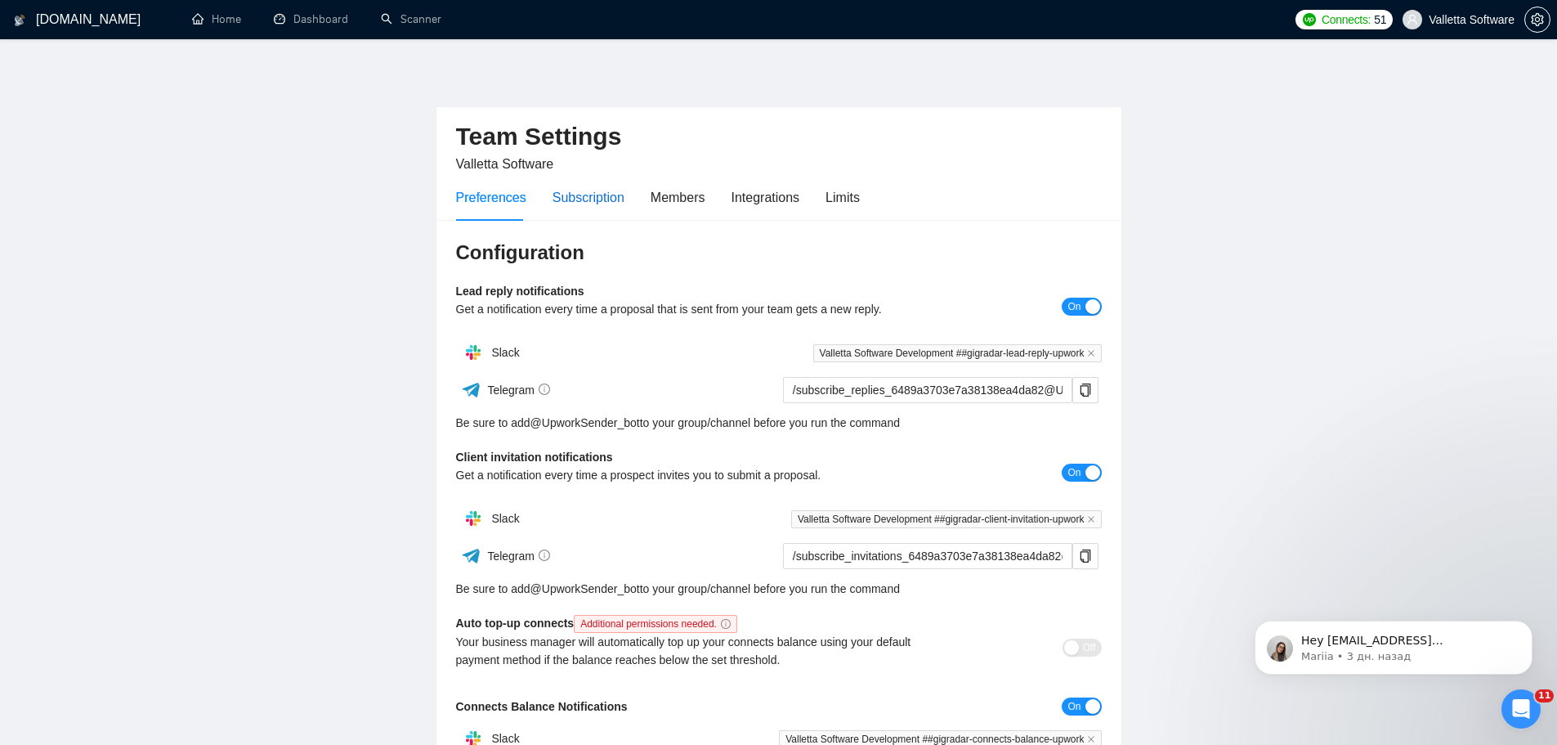
click at [575, 203] on div "Subscription" at bounding box center [589, 197] width 72 height 20
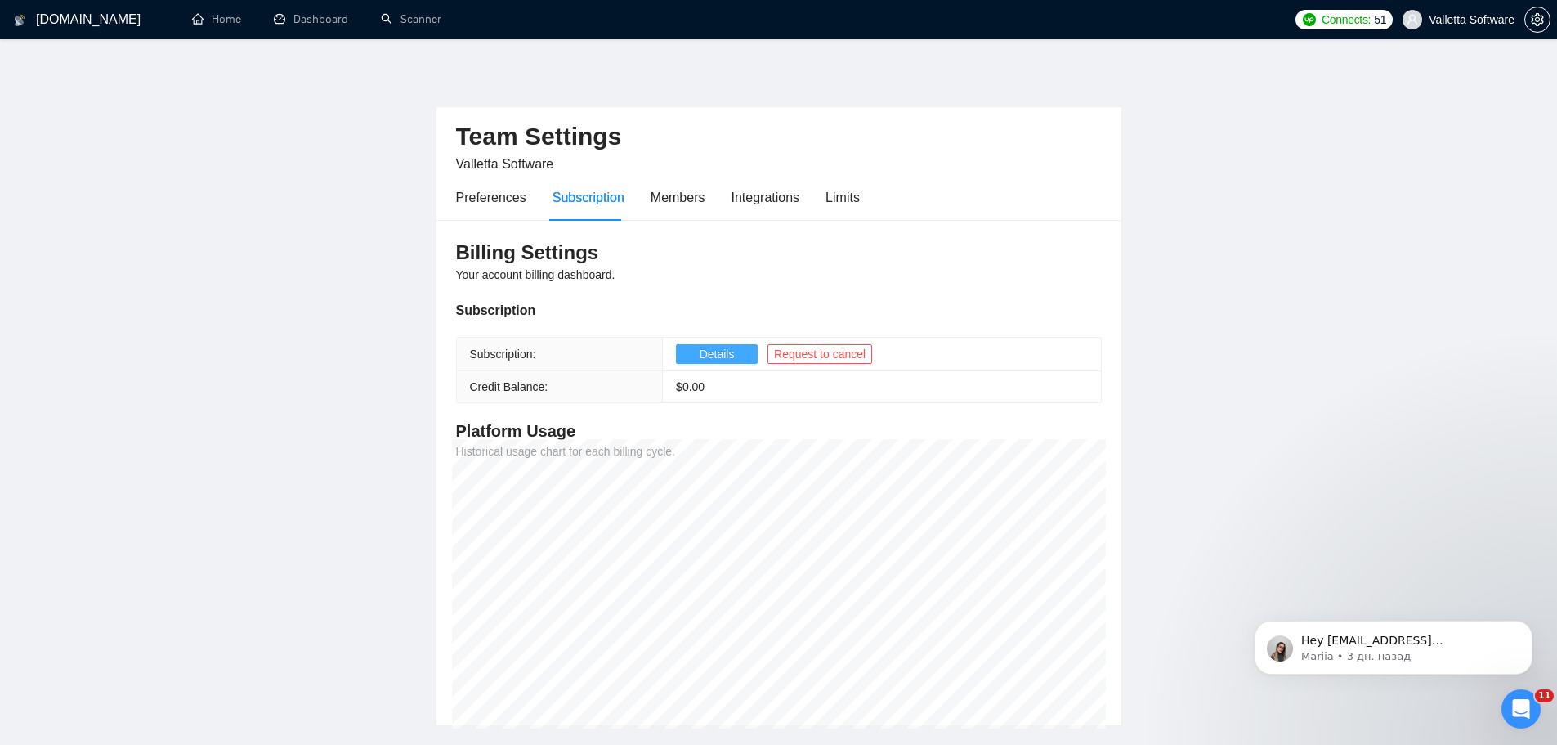
click at [712, 354] on span "Details" at bounding box center [717, 354] width 35 height 18
